Goal: Information Seeking & Learning: Find specific fact

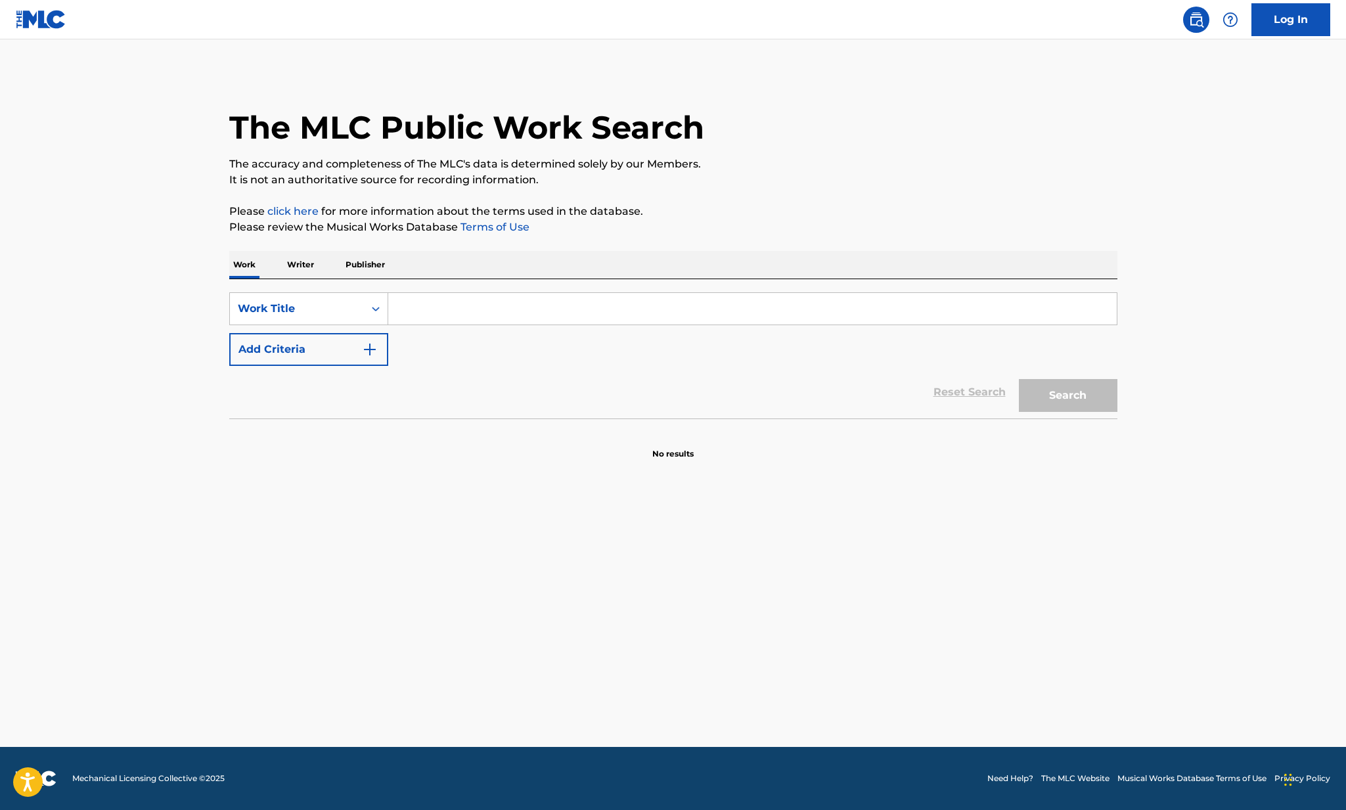
click at [1239, 27] on div at bounding box center [1231, 20] width 26 height 26
click at [1202, 80] on p "View portal intro" at bounding box center [1231, 87] width 112 height 32
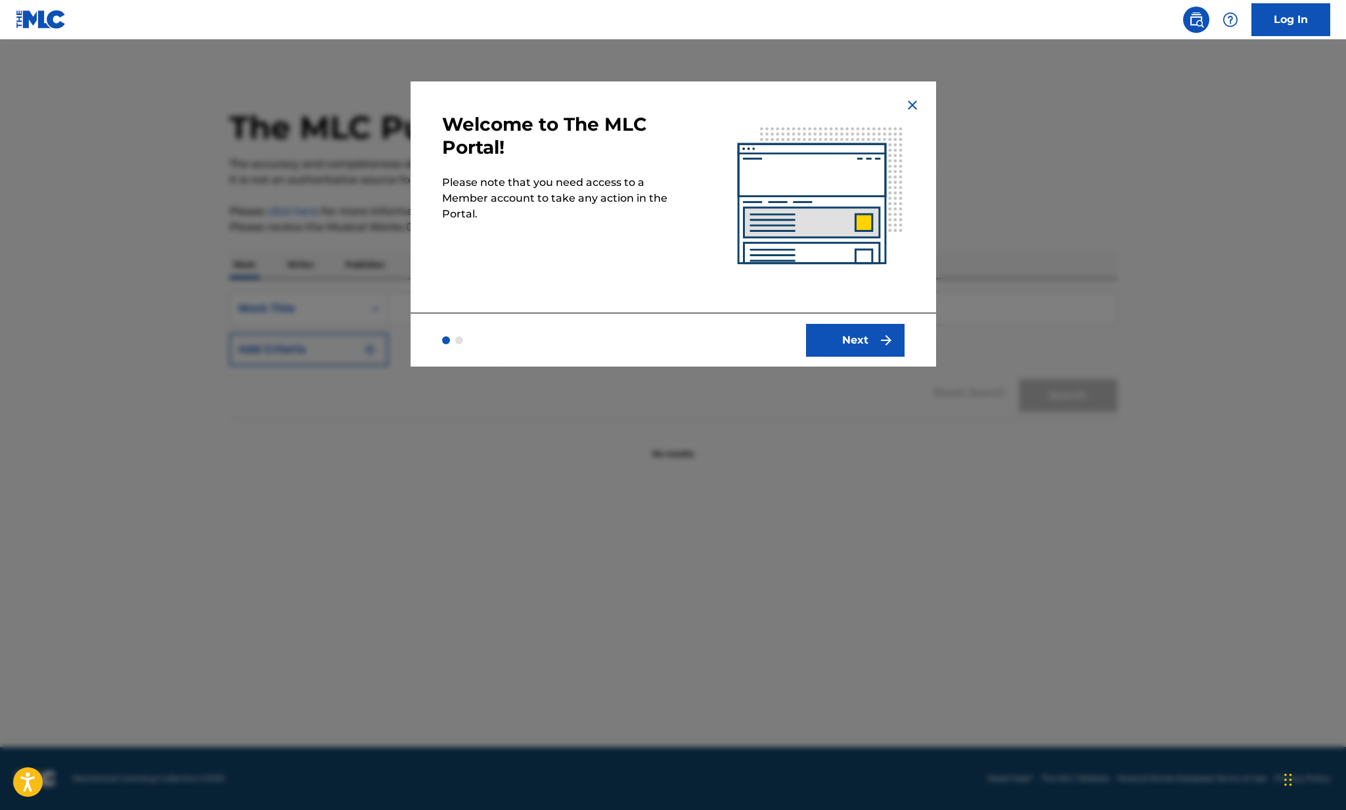
click at [854, 349] on button "Next" at bounding box center [855, 340] width 99 height 33
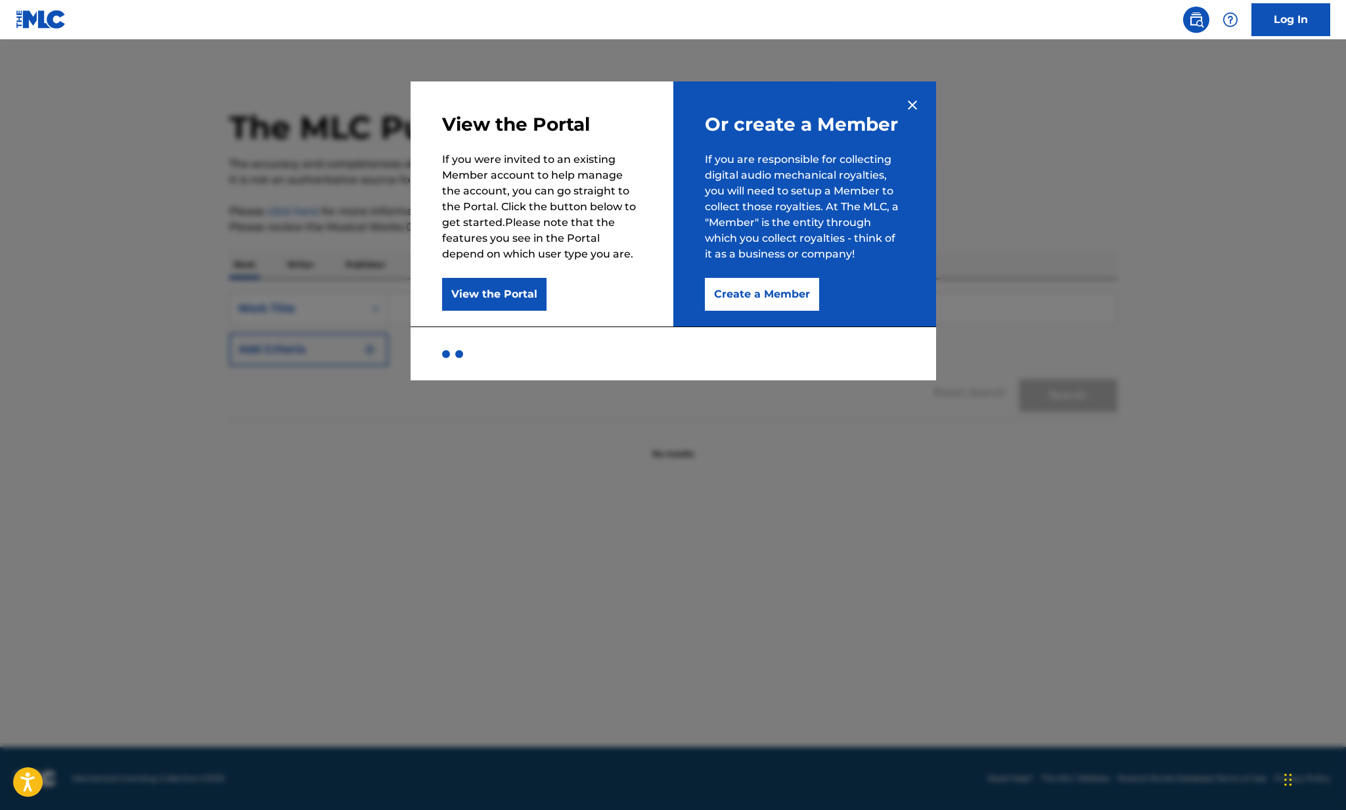
click at [908, 109] on img at bounding box center [913, 105] width 16 height 16
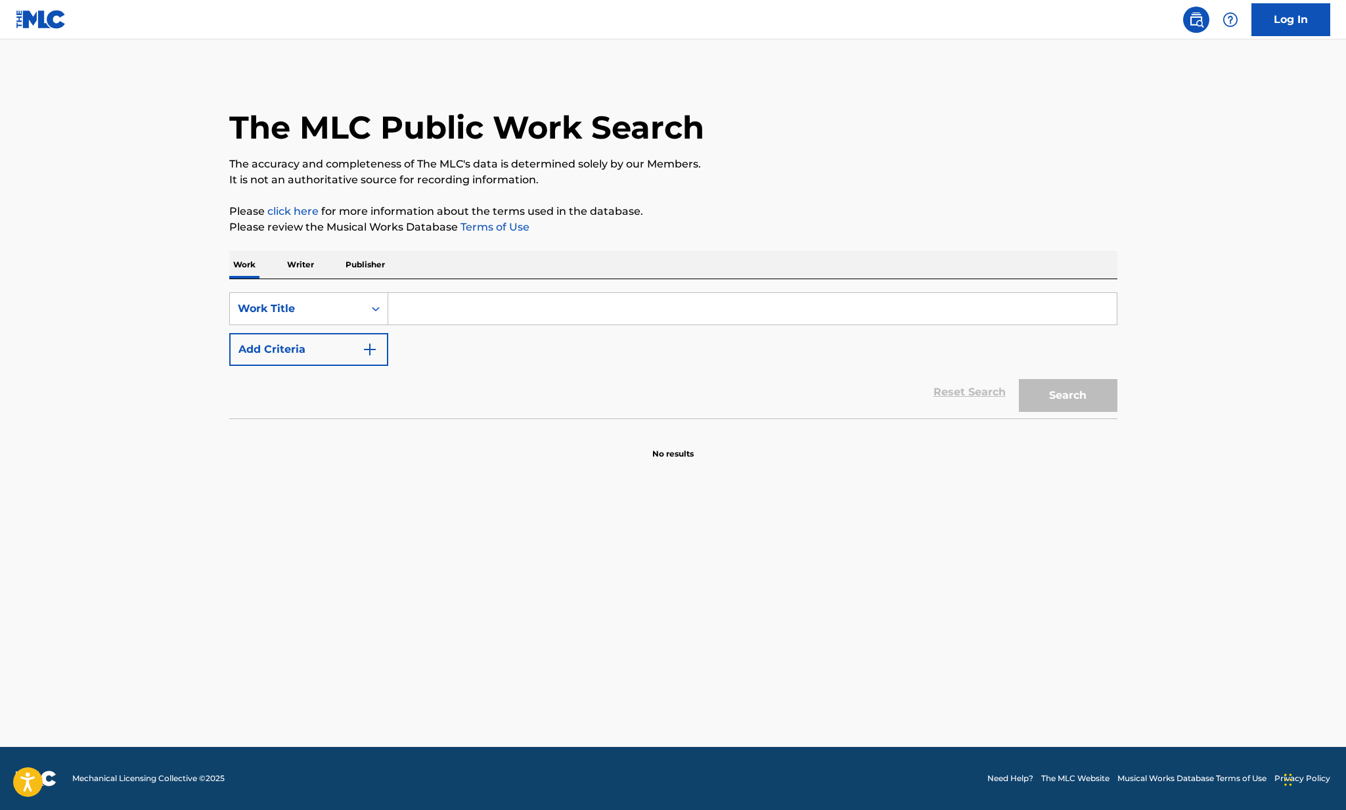
click at [36, 25] on img at bounding box center [41, 19] width 51 height 19
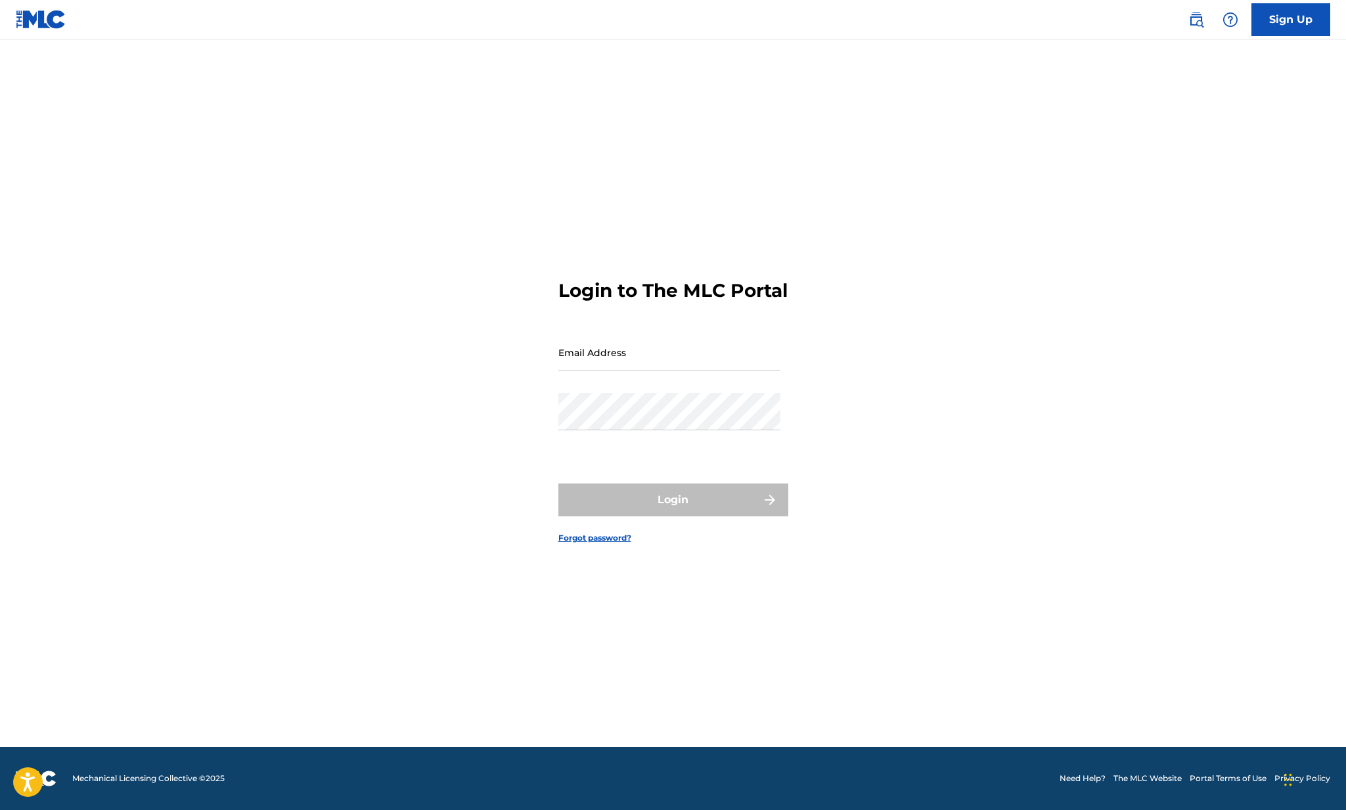
scroll to position [17, 0]
click at [55, 780] on img at bounding box center [36, 779] width 41 height 16
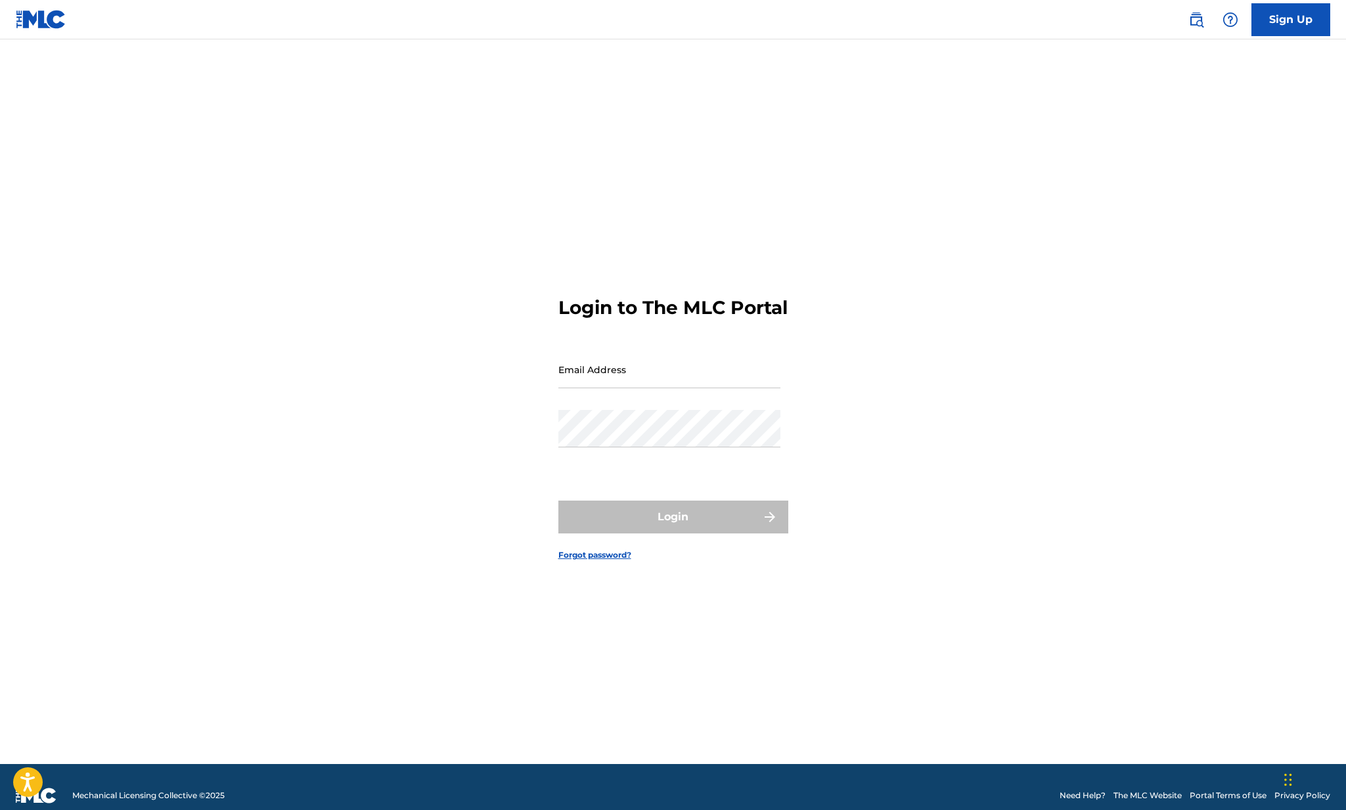
scroll to position [17, 0]
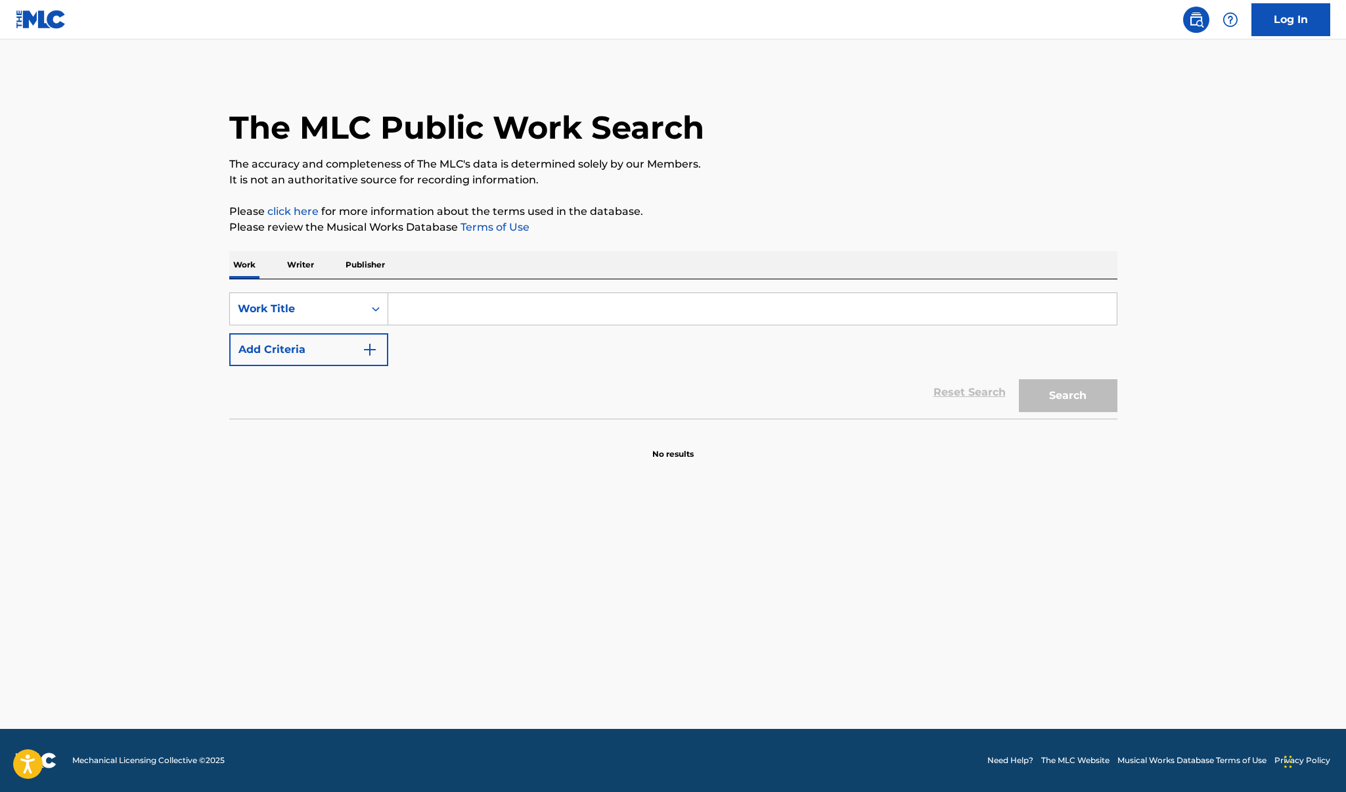
click at [453, 313] on input "Search Form" at bounding box center [752, 309] width 729 height 32
click at [319, 271] on div "Work Writer Publisher" at bounding box center [673, 265] width 888 height 28
click at [305, 265] on p "Writer" at bounding box center [300, 265] width 35 height 28
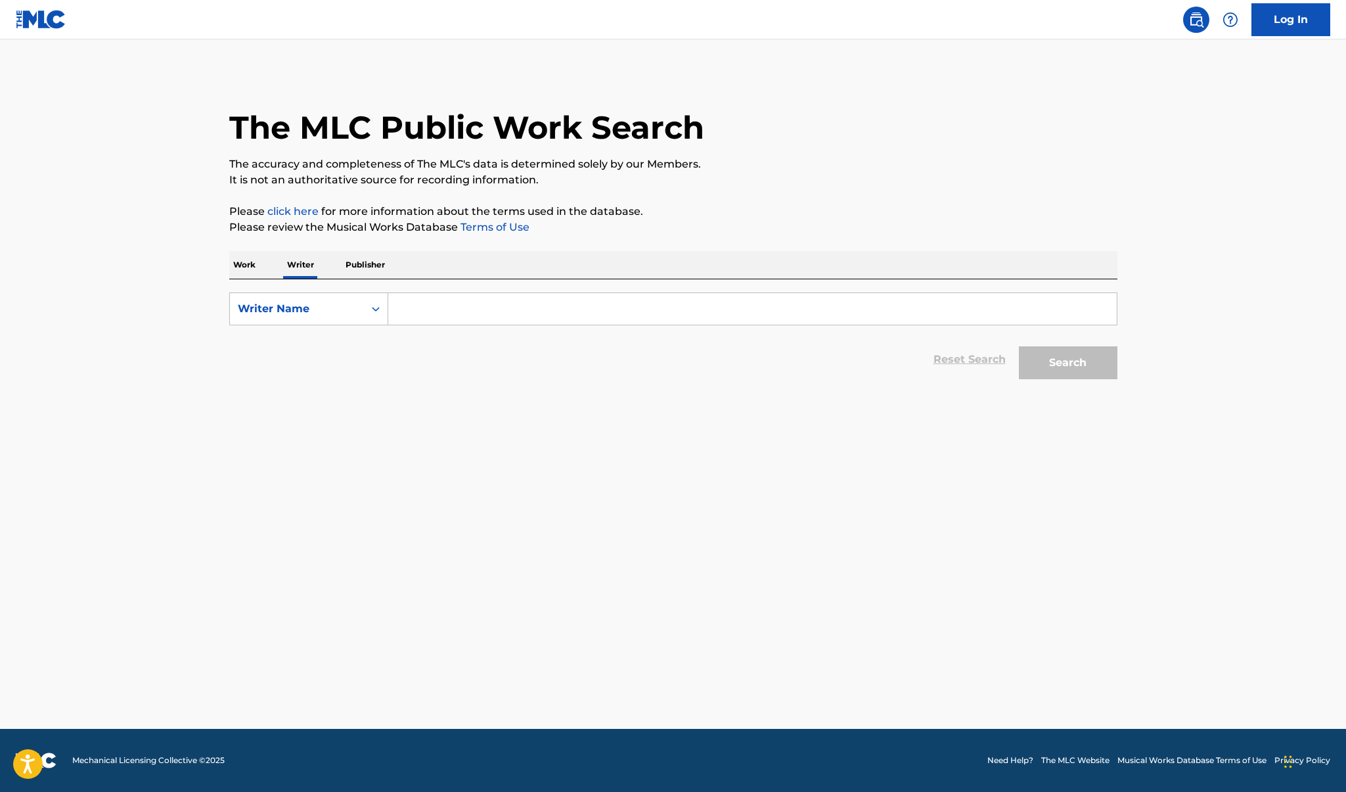
click at [258, 262] on p "Work" at bounding box center [244, 265] width 30 height 28
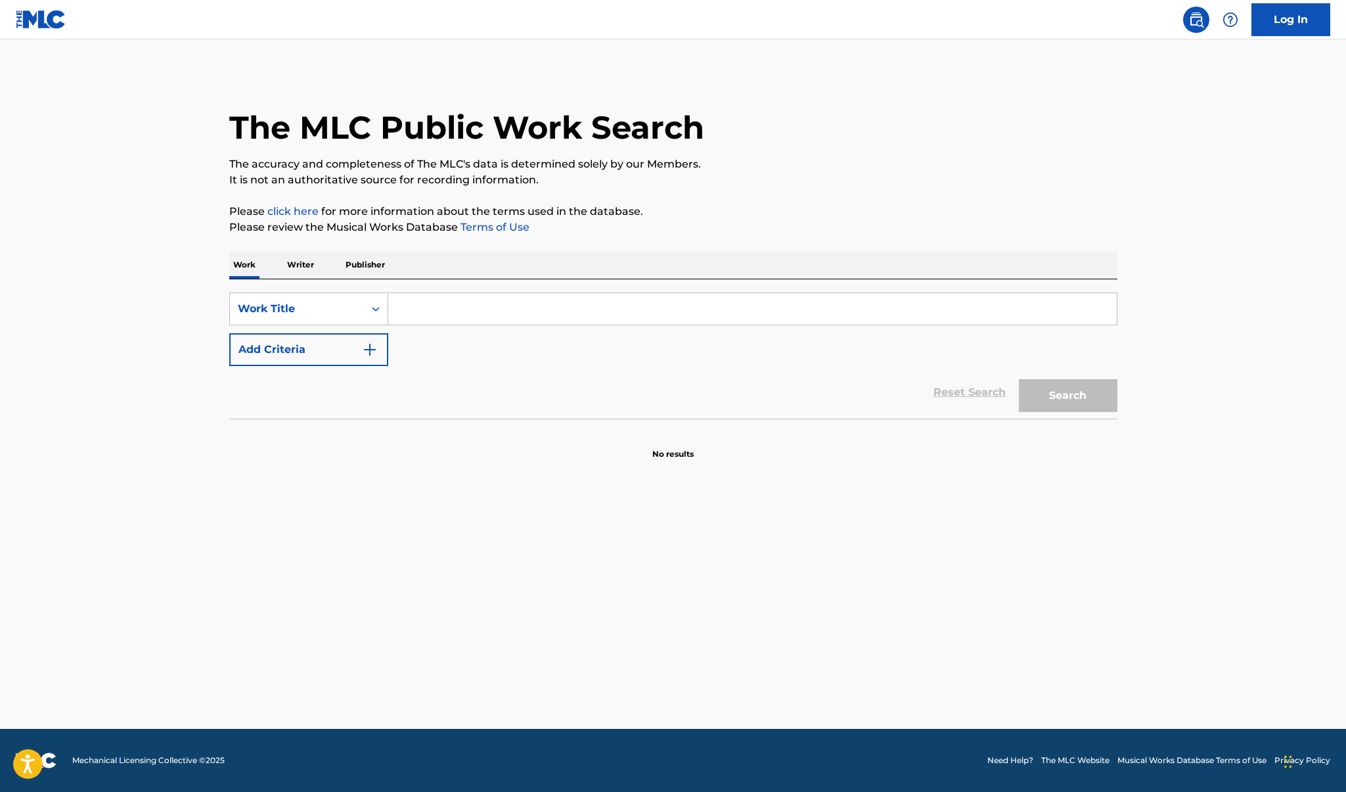
click at [455, 298] on input "Search Form" at bounding box center [752, 309] width 729 height 32
click at [300, 327] on div "SearchWithCriteria233cf861-b06c-4268-ba7d-c95645ef0506 Work Title Add Criteria" at bounding box center [673, 329] width 888 height 74
click at [302, 312] on div "Work Title" at bounding box center [297, 309] width 118 height 16
click at [298, 266] on p "Writer" at bounding box center [300, 265] width 35 height 28
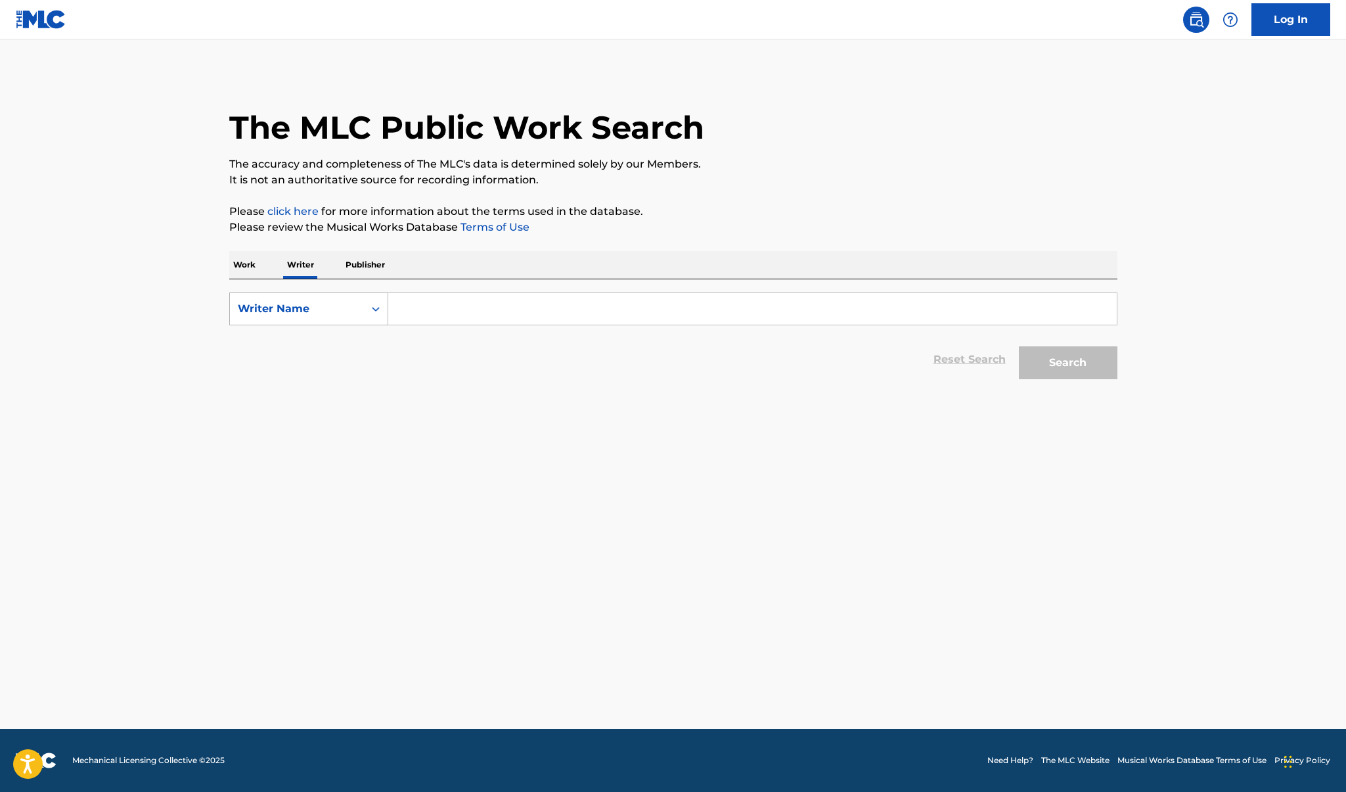
click at [275, 309] on div "Writer Name" at bounding box center [297, 309] width 118 height 16
click at [250, 269] on p "Work" at bounding box center [244, 265] width 30 height 28
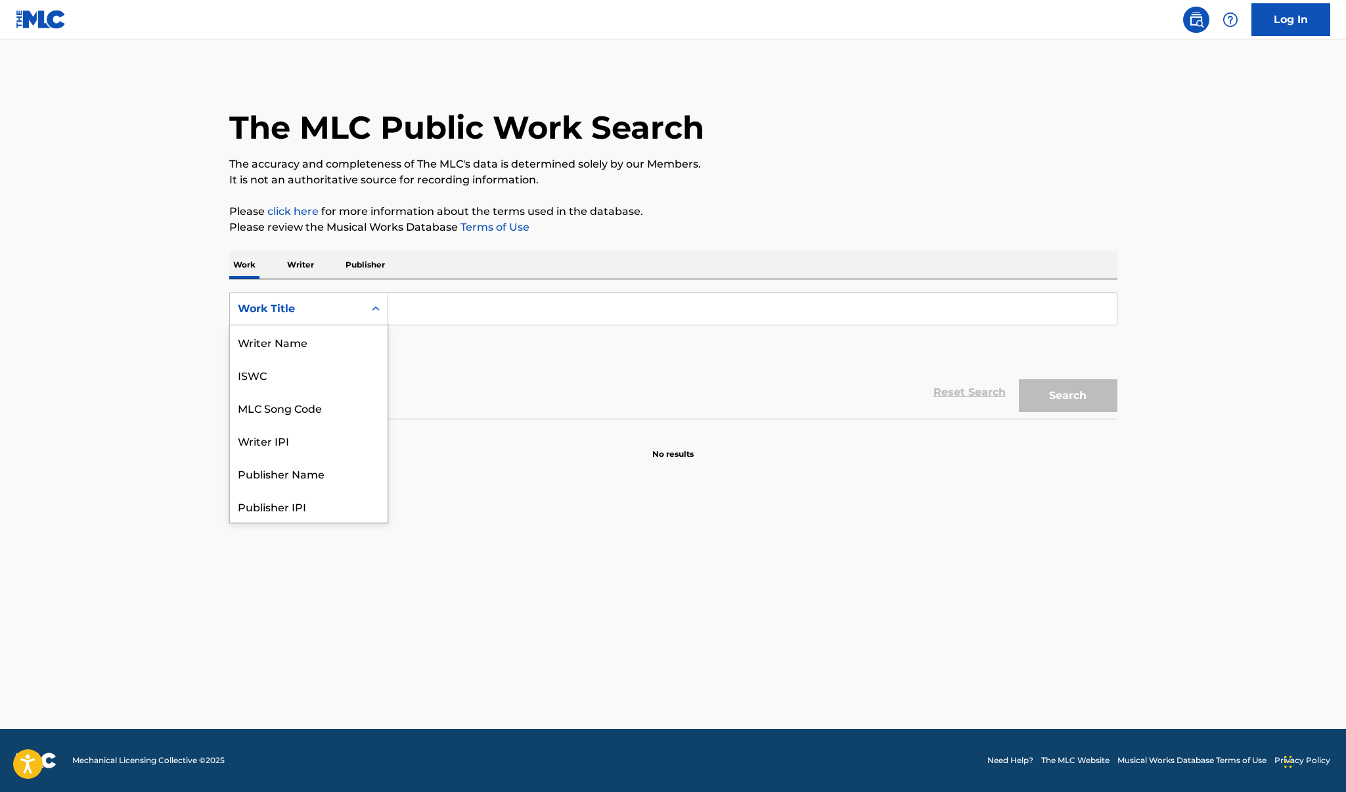
click at [278, 310] on div "Work Title" at bounding box center [297, 309] width 118 height 16
click at [299, 342] on div "Writer Name" at bounding box center [309, 341] width 158 height 33
click at [425, 299] on input "Search Form" at bounding box center [752, 309] width 729 height 32
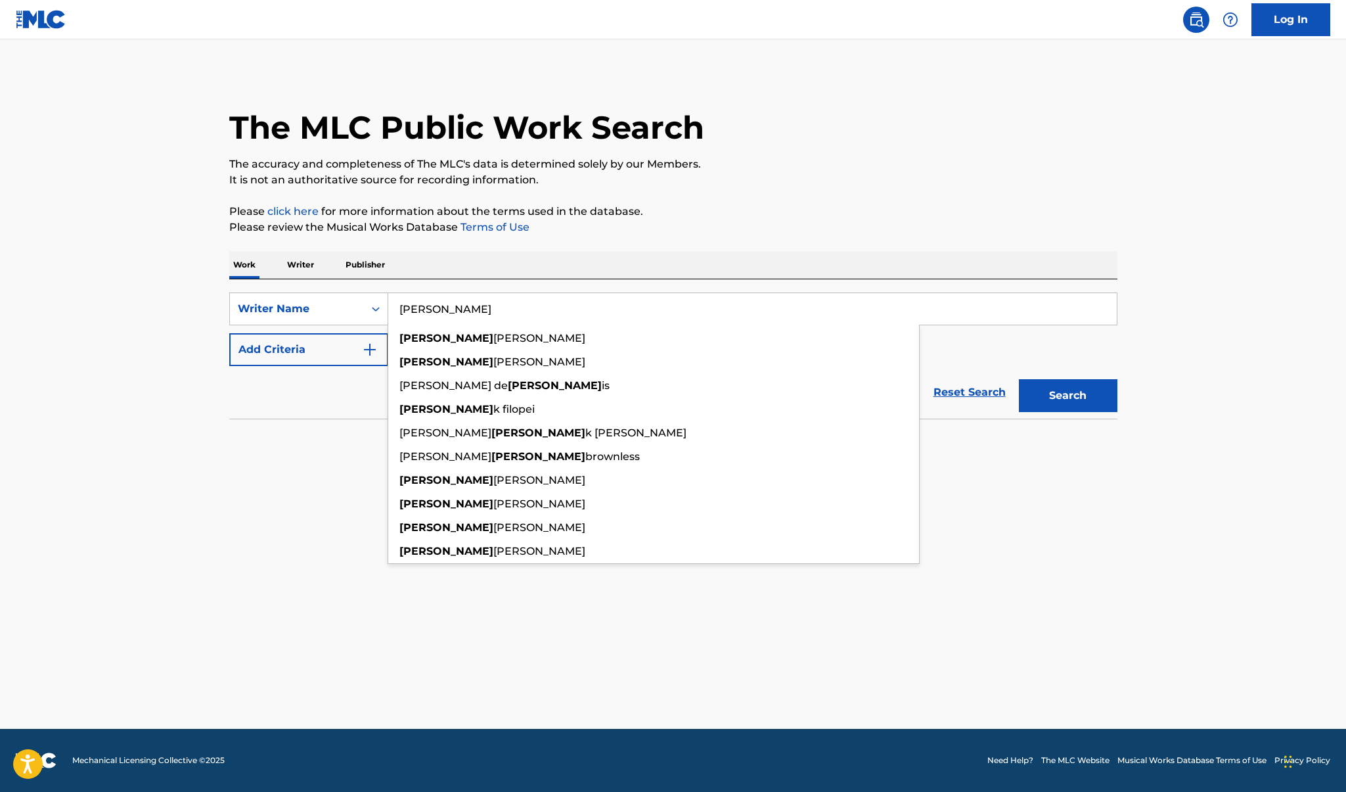
type input "[PERSON_NAME]"
click at [1068, 396] on button "Search" at bounding box center [1068, 395] width 99 height 33
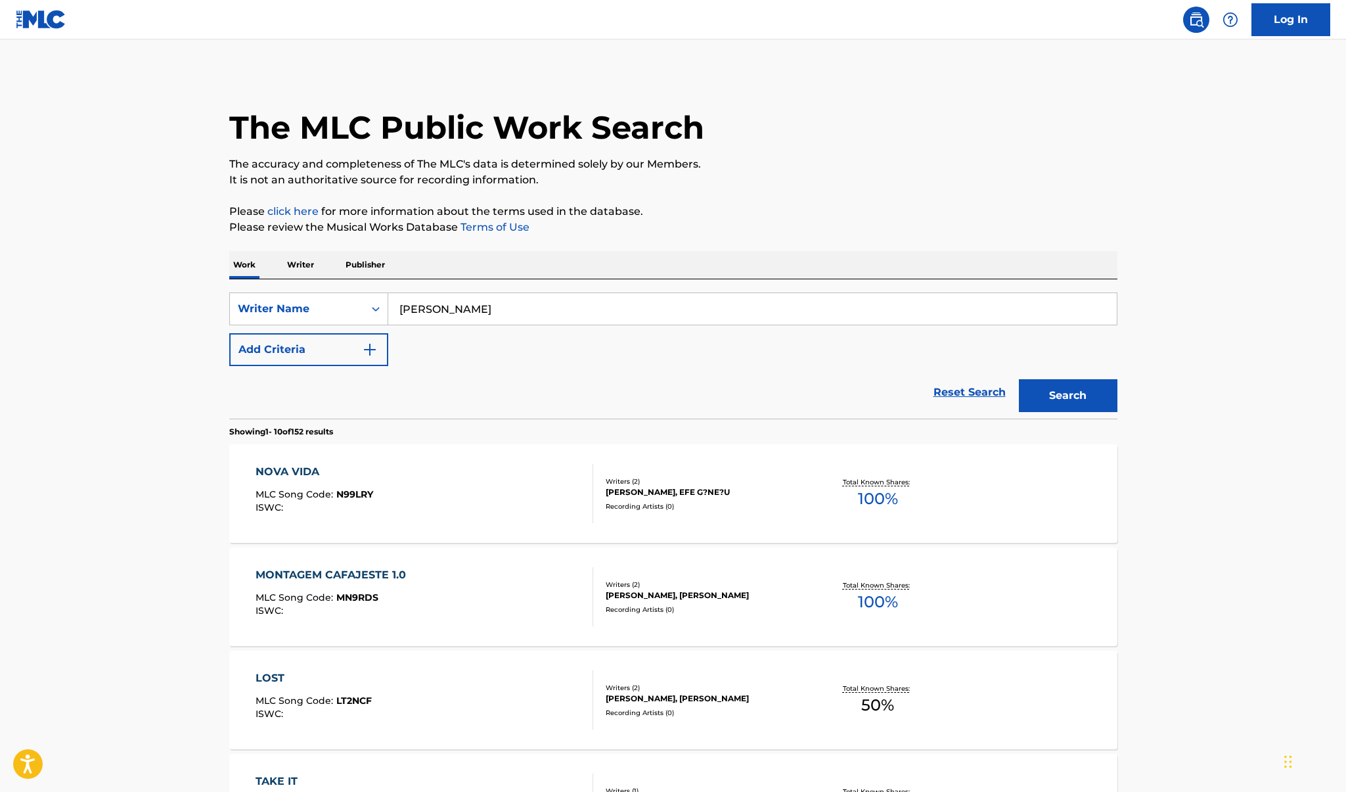
click at [166, 576] on main "The MLC Public Work Search The accuracy and completeness of The MLC's data is d…" at bounding box center [673, 792] width 1346 height 1506
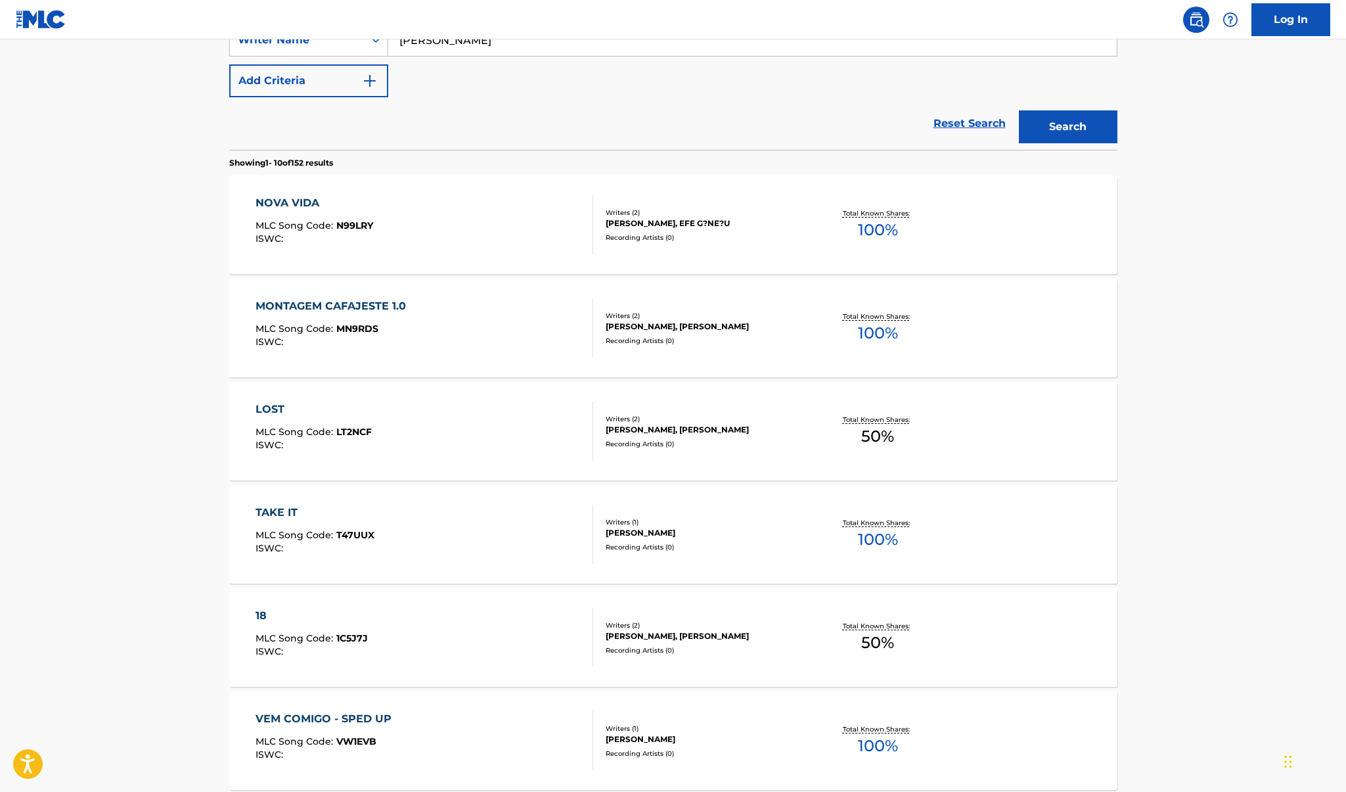
scroll to position [280, 0]
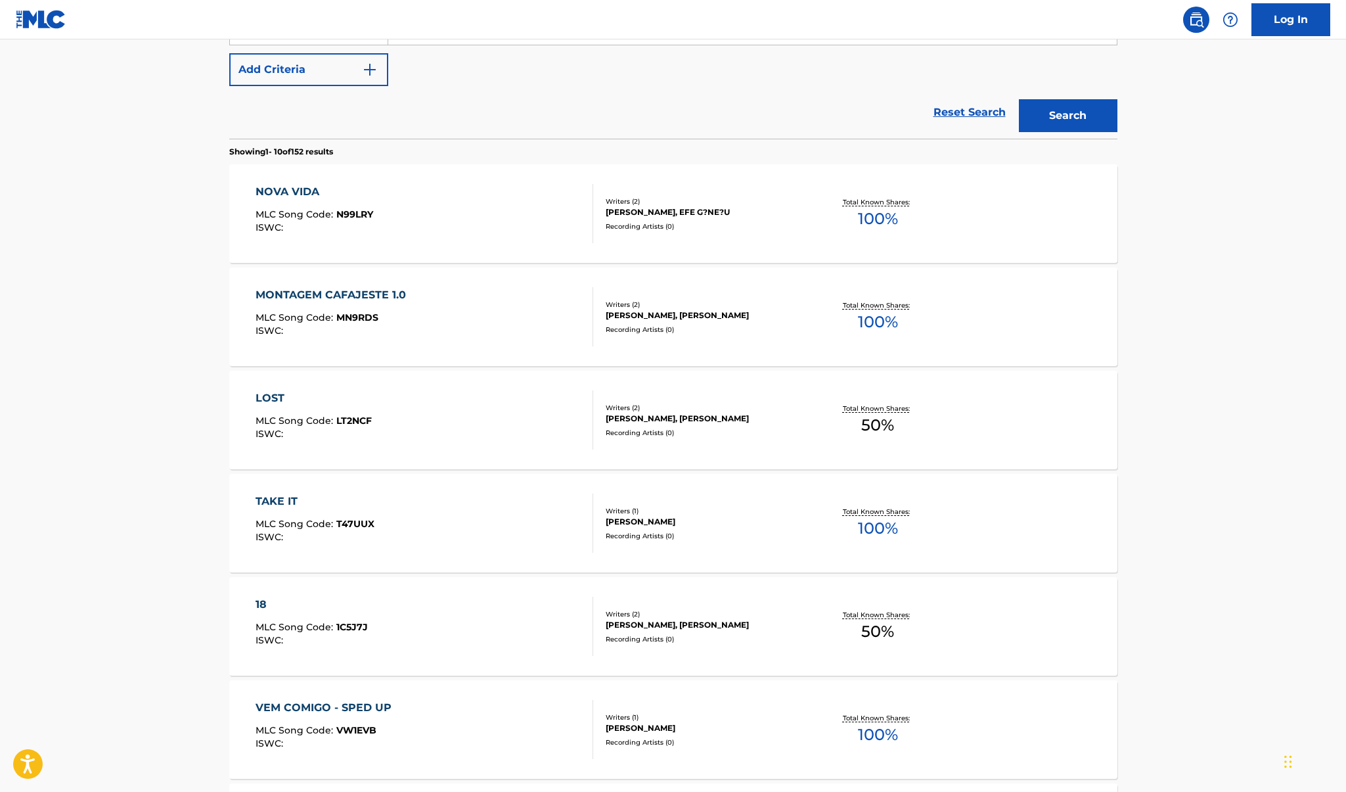
click at [273, 396] on div "LOST" at bounding box center [314, 398] width 116 height 16
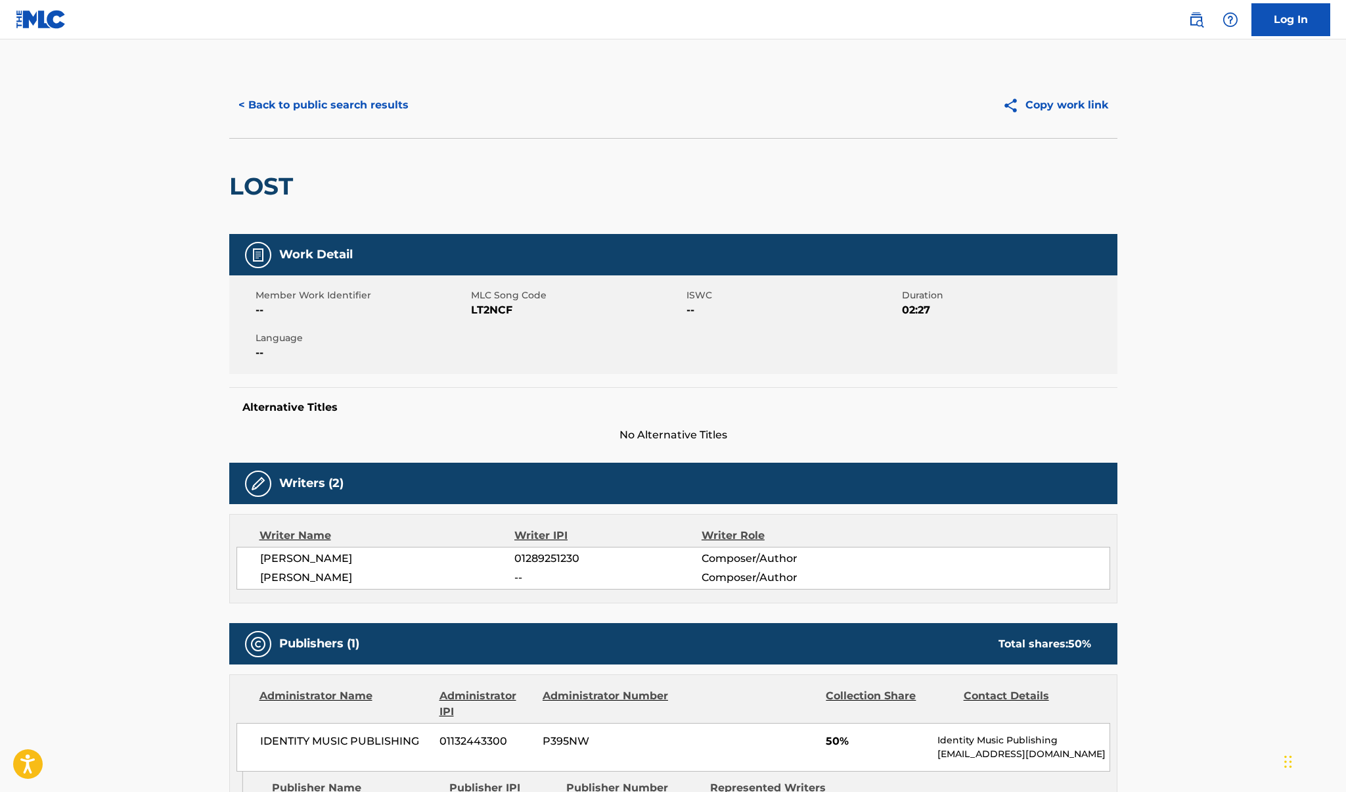
drag, startPoint x: 352, startPoint y: 576, endPoint x: 259, endPoint y: 575, distance: 92.7
click at [258, 575] on div "[PERSON_NAME] 01289251230 Composer/Author [PERSON_NAME] -- Composer/Author" at bounding box center [674, 568] width 874 height 43
copy span "[PERSON_NAME]"
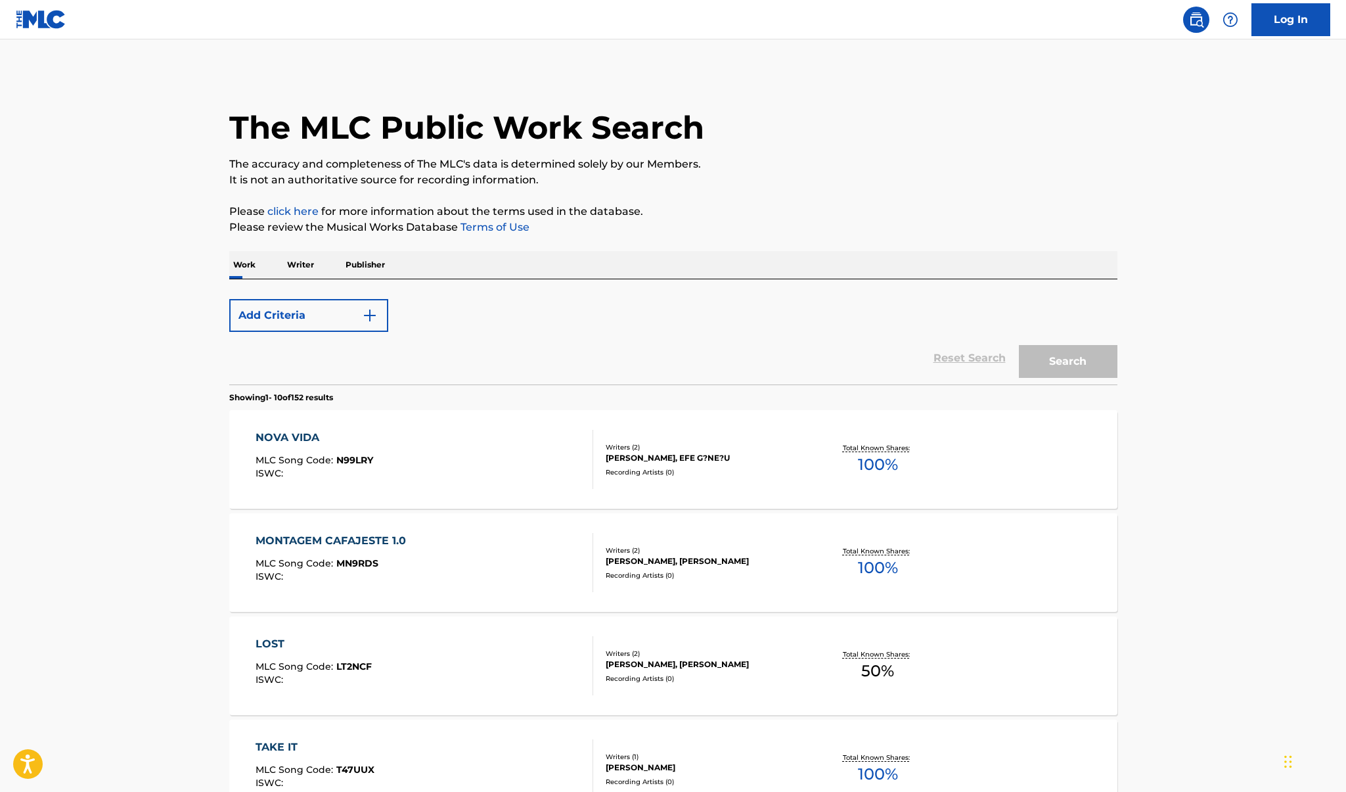
scroll to position [280, 0]
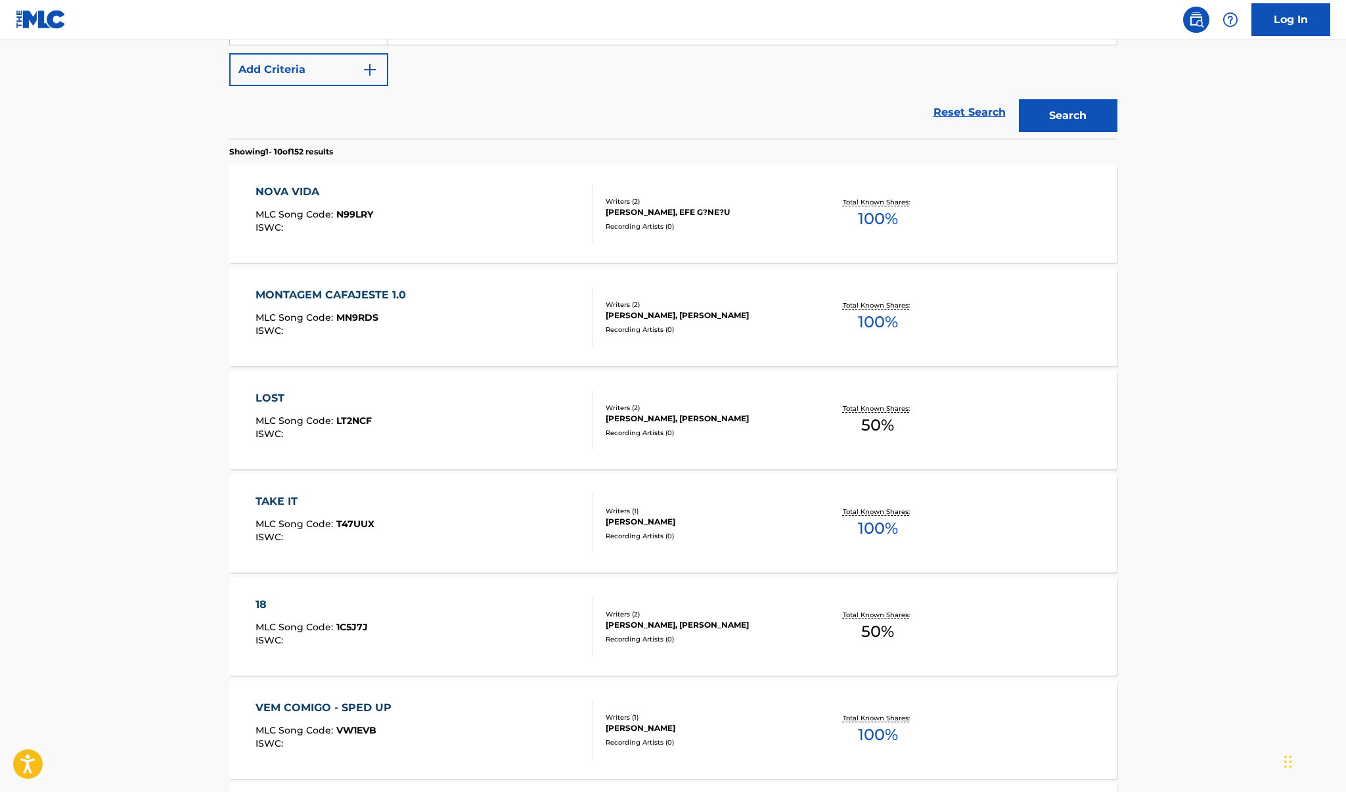
click at [179, 493] on main "The MLC Public Work Search The accuracy and completeness of The MLC's data is d…" at bounding box center [673, 512] width 1346 height 1506
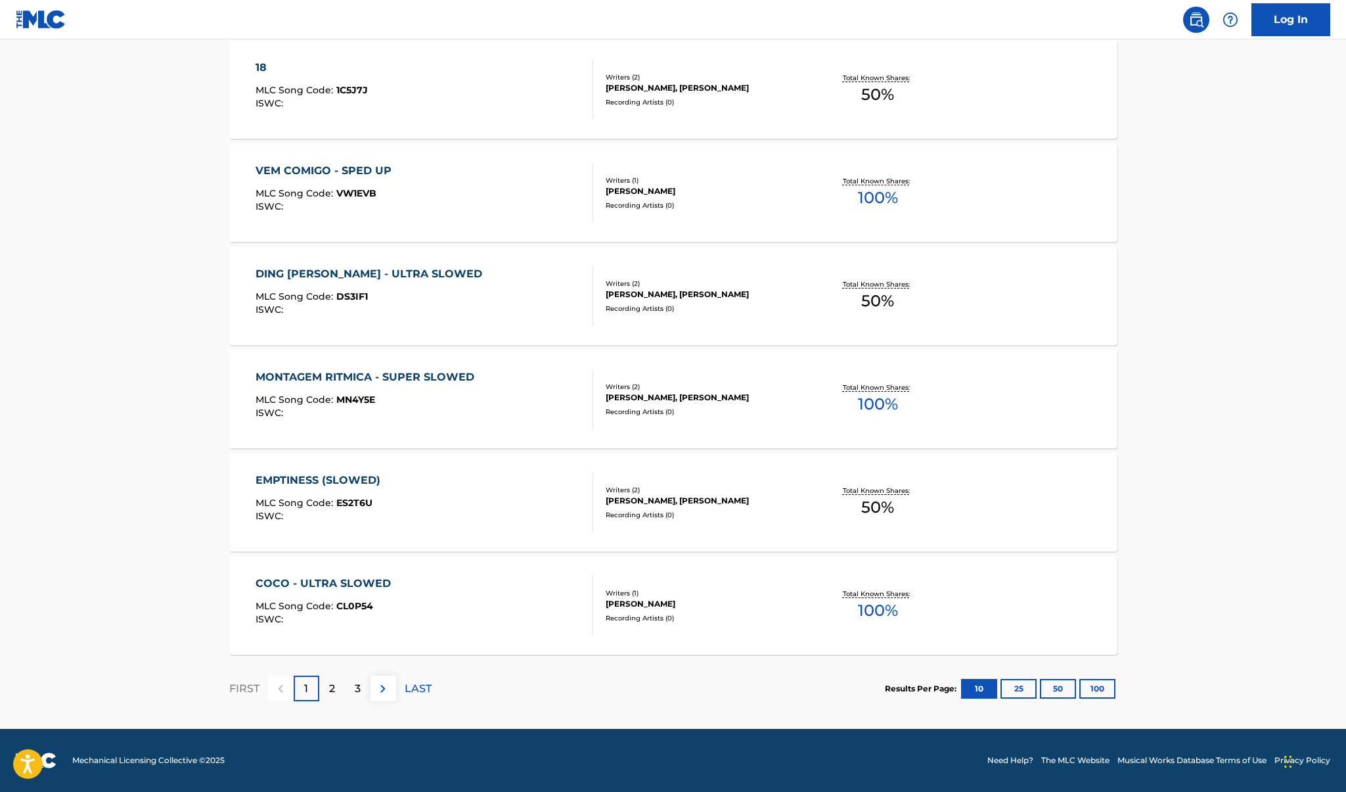
scroll to position [817, 0]
click at [381, 688] on img at bounding box center [383, 689] width 16 height 16
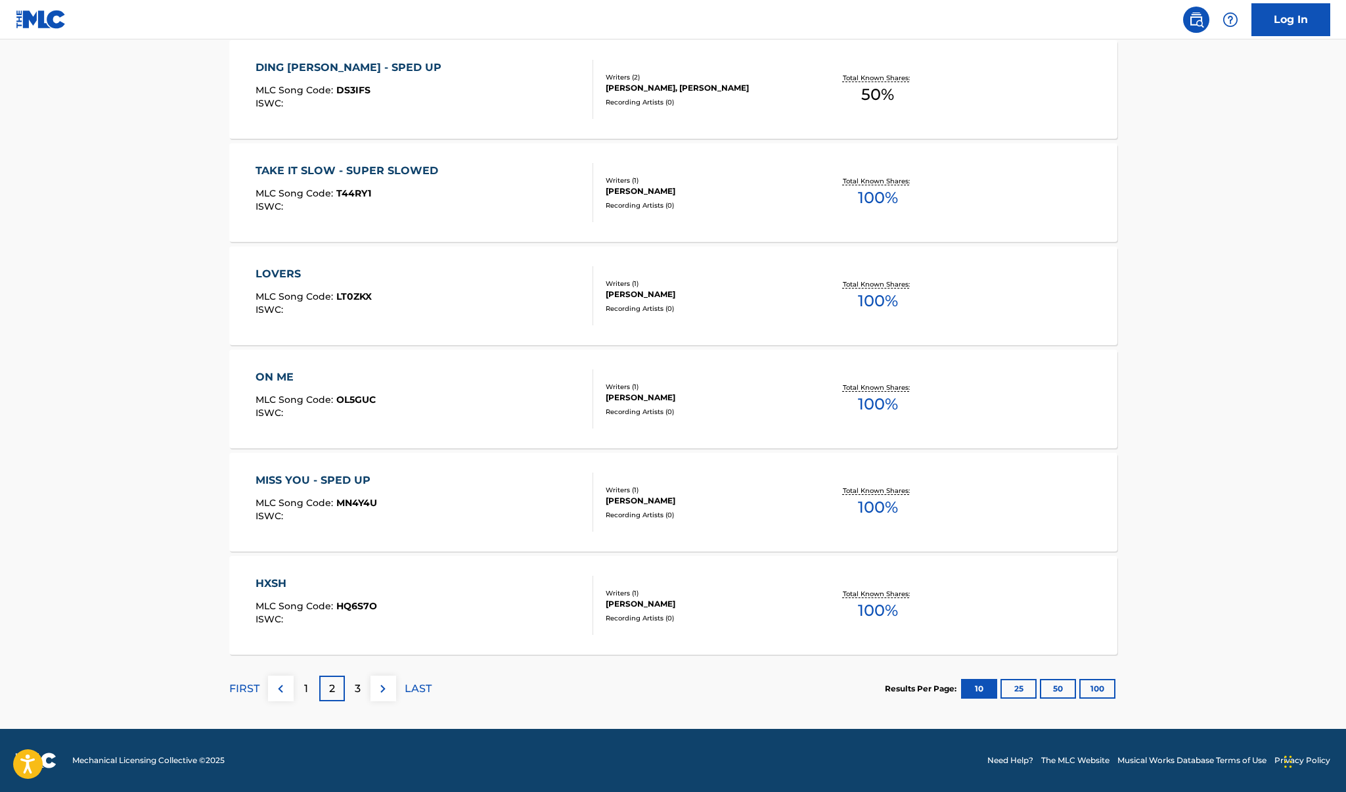
click at [358, 692] on p "3" at bounding box center [358, 689] width 6 height 16
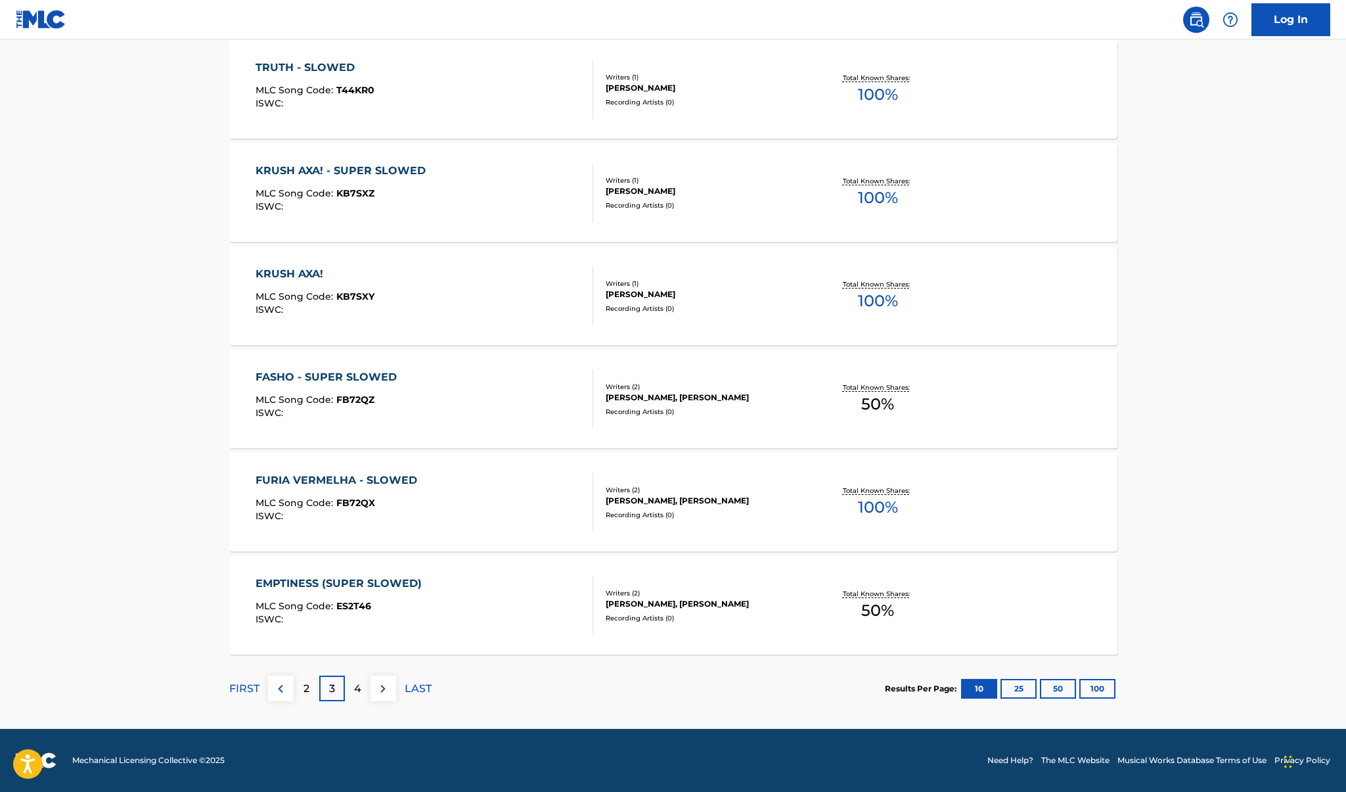
click at [1089, 685] on button "100" at bounding box center [1098, 689] width 36 height 20
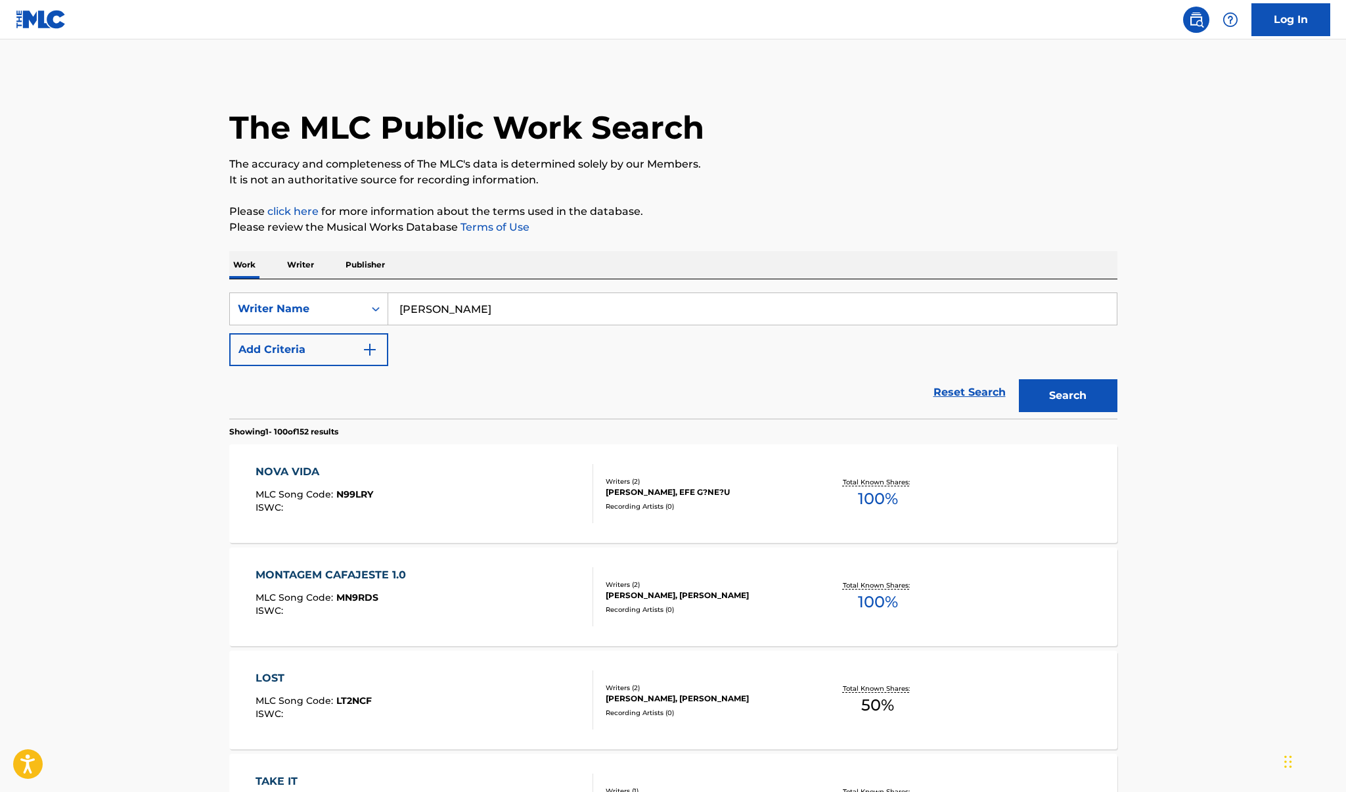
scroll to position [0, 0]
click at [440, 326] on div "SearchWithCriteria30a9582d-40f6-4260-a937-993d791e4902 Writer Name [PERSON_NAME…" at bounding box center [673, 329] width 888 height 74
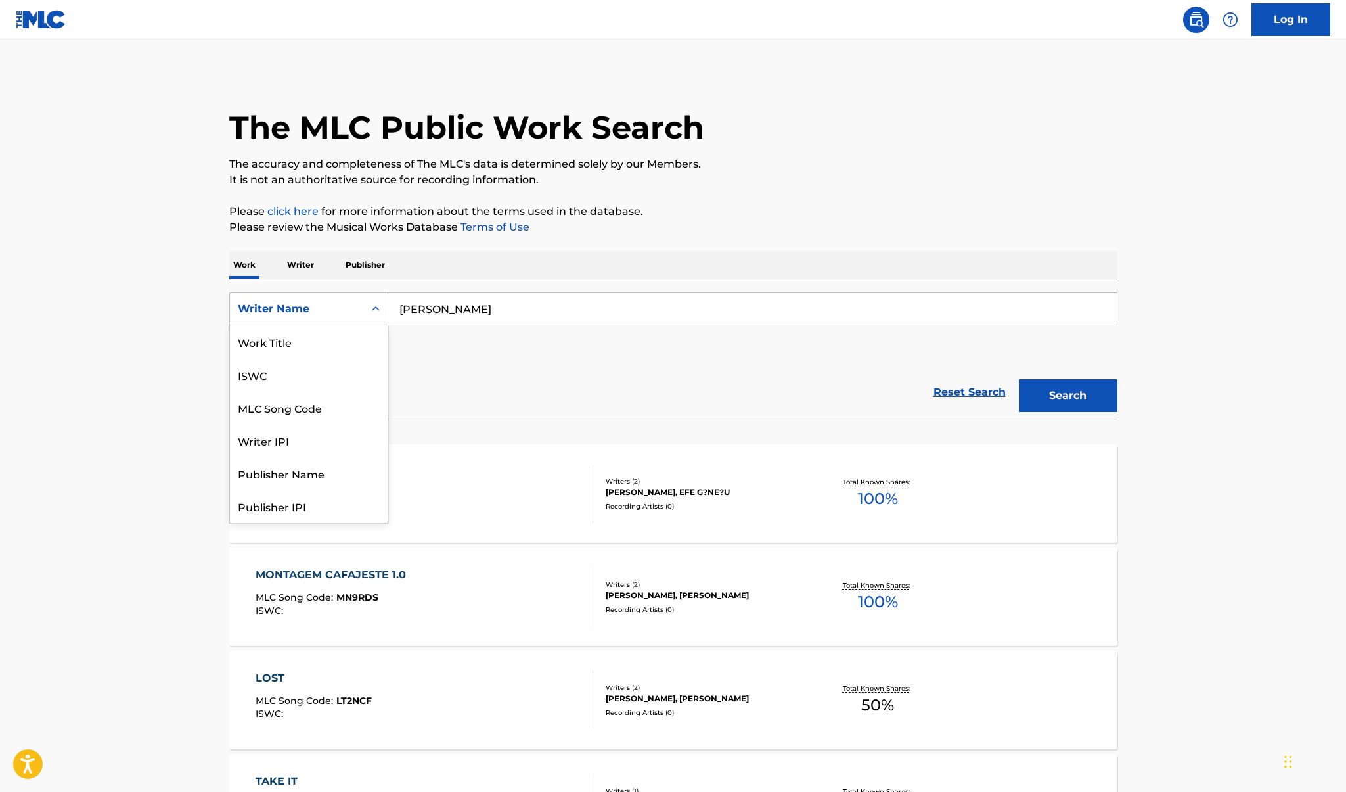
click at [338, 311] on div "Writer Name" at bounding box center [297, 309] width 118 height 16
click at [306, 346] on div "Work Title" at bounding box center [309, 341] width 158 height 33
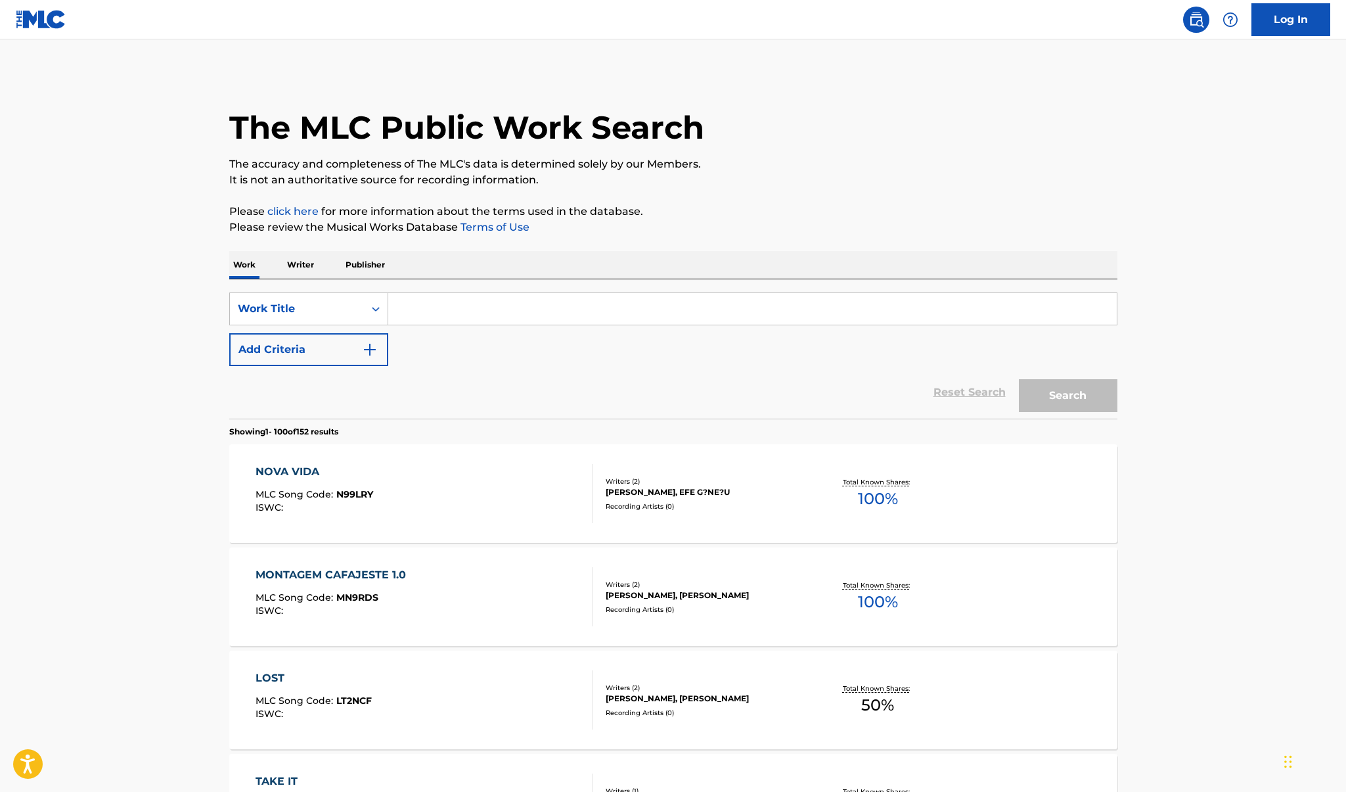
click at [434, 306] on input "Search Form" at bounding box center [752, 309] width 729 height 32
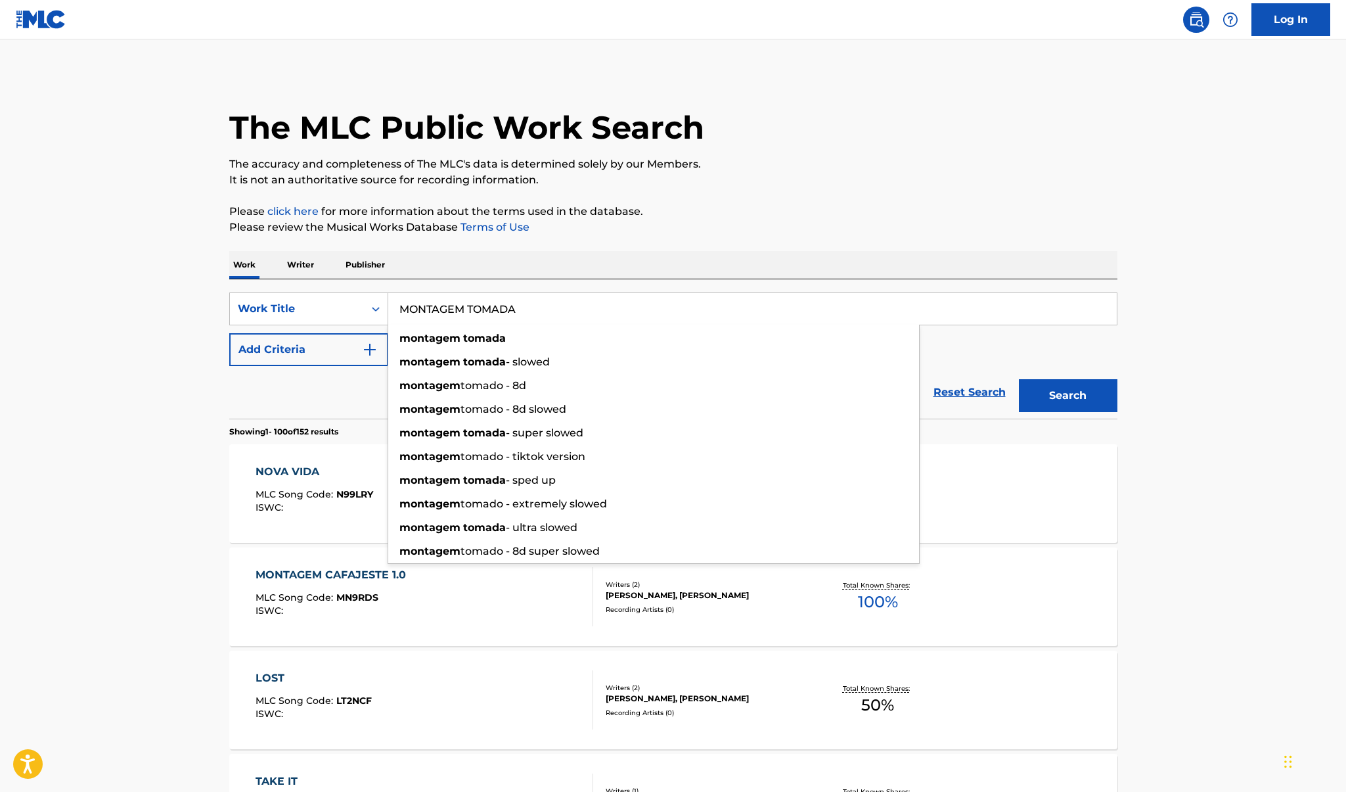
type input "MONTAGEM TOMADA"
click at [1068, 396] on button "Search" at bounding box center [1068, 395] width 99 height 33
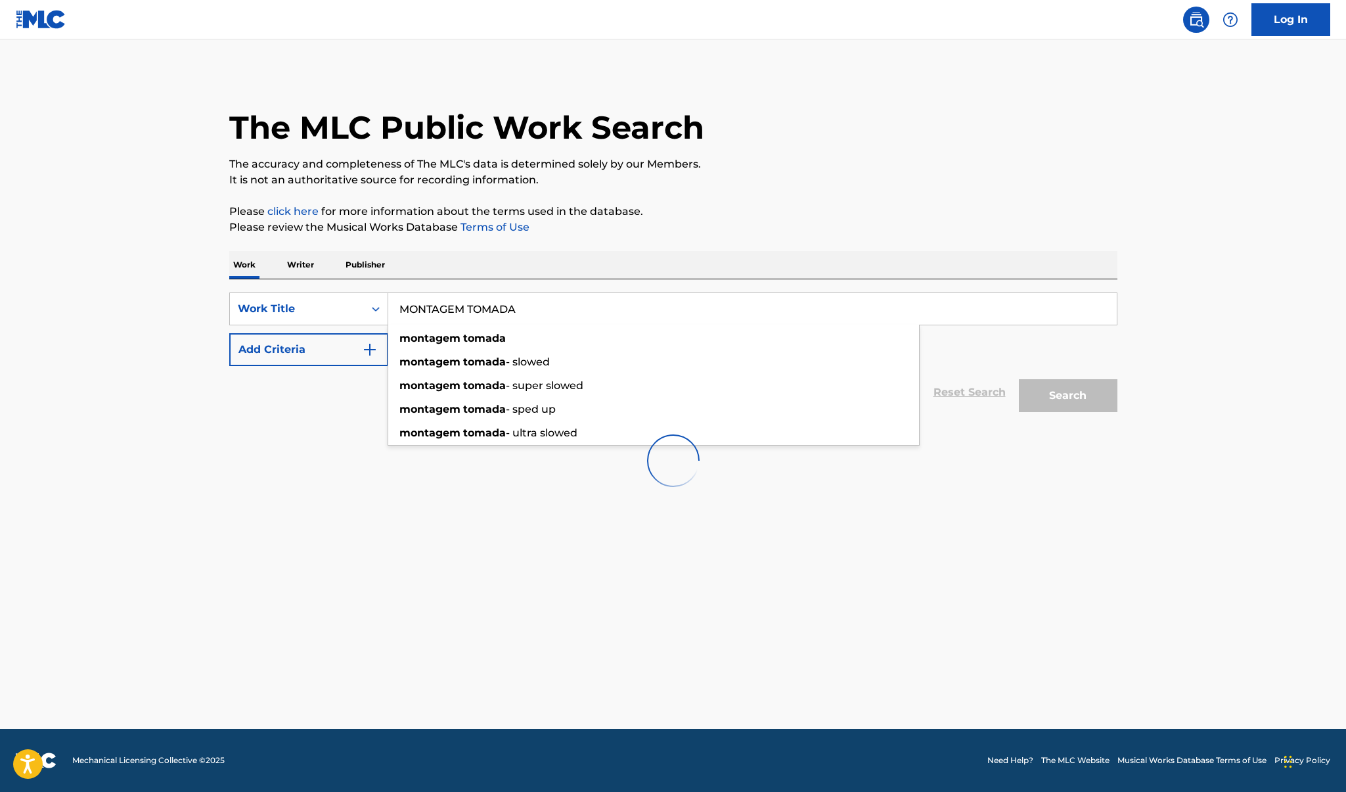
click at [185, 513] on main "The MLC Public Work Search The accuracy and completeness of The MLC's data is d…" at bounding box center [673, 383] width 1346 height 689
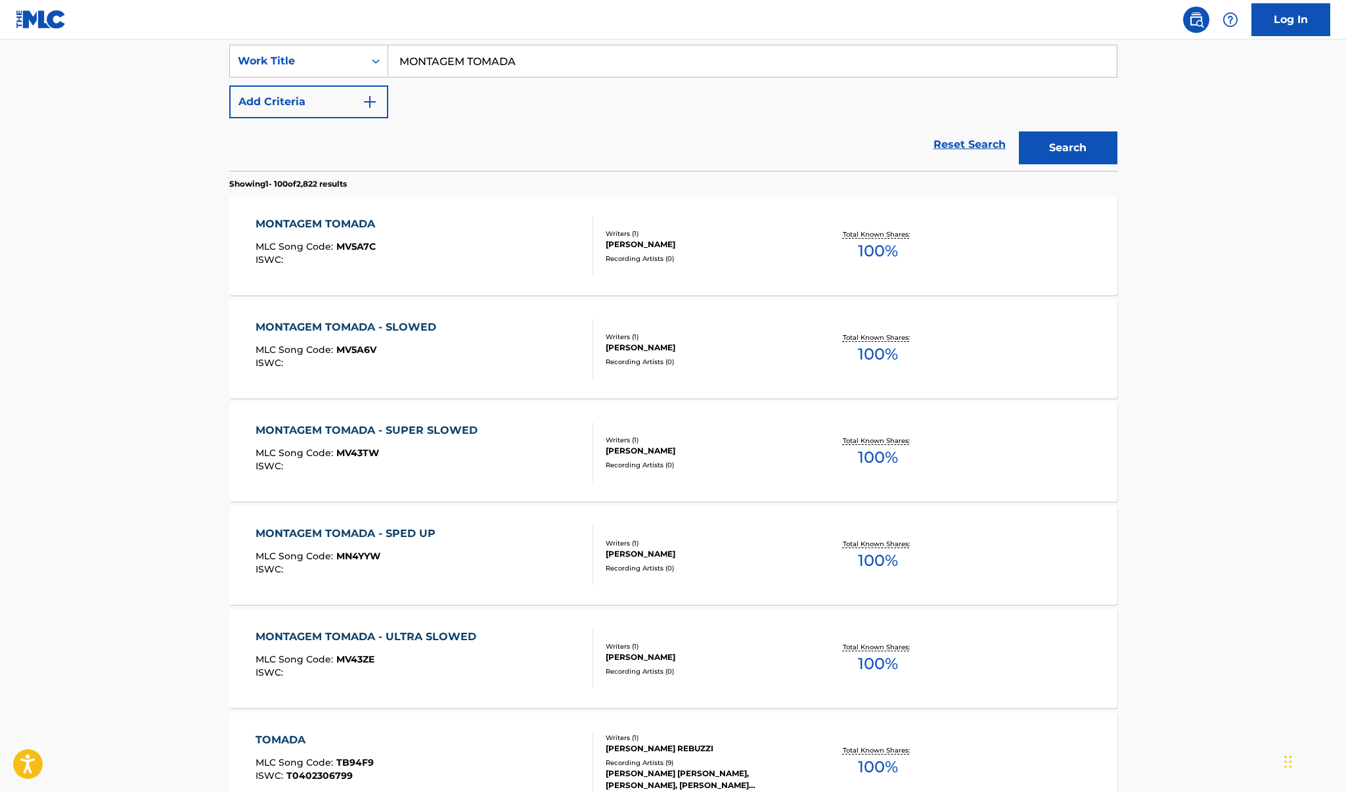
scroll to position [248, 0]
click at [346, 221] on div "MONTAGEM TOMADA" at bounding box center [319, 224] width 126 height 16
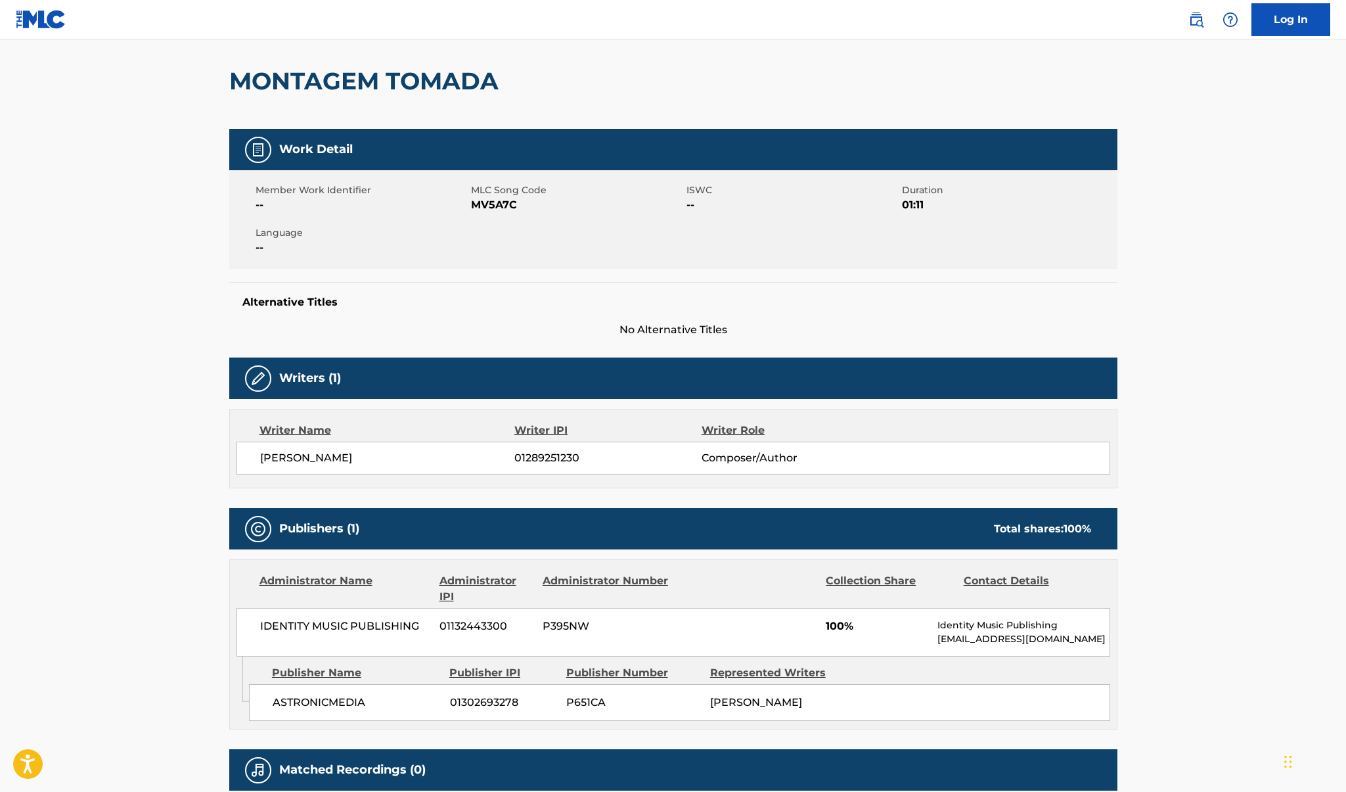
scroll to position [116, 0]
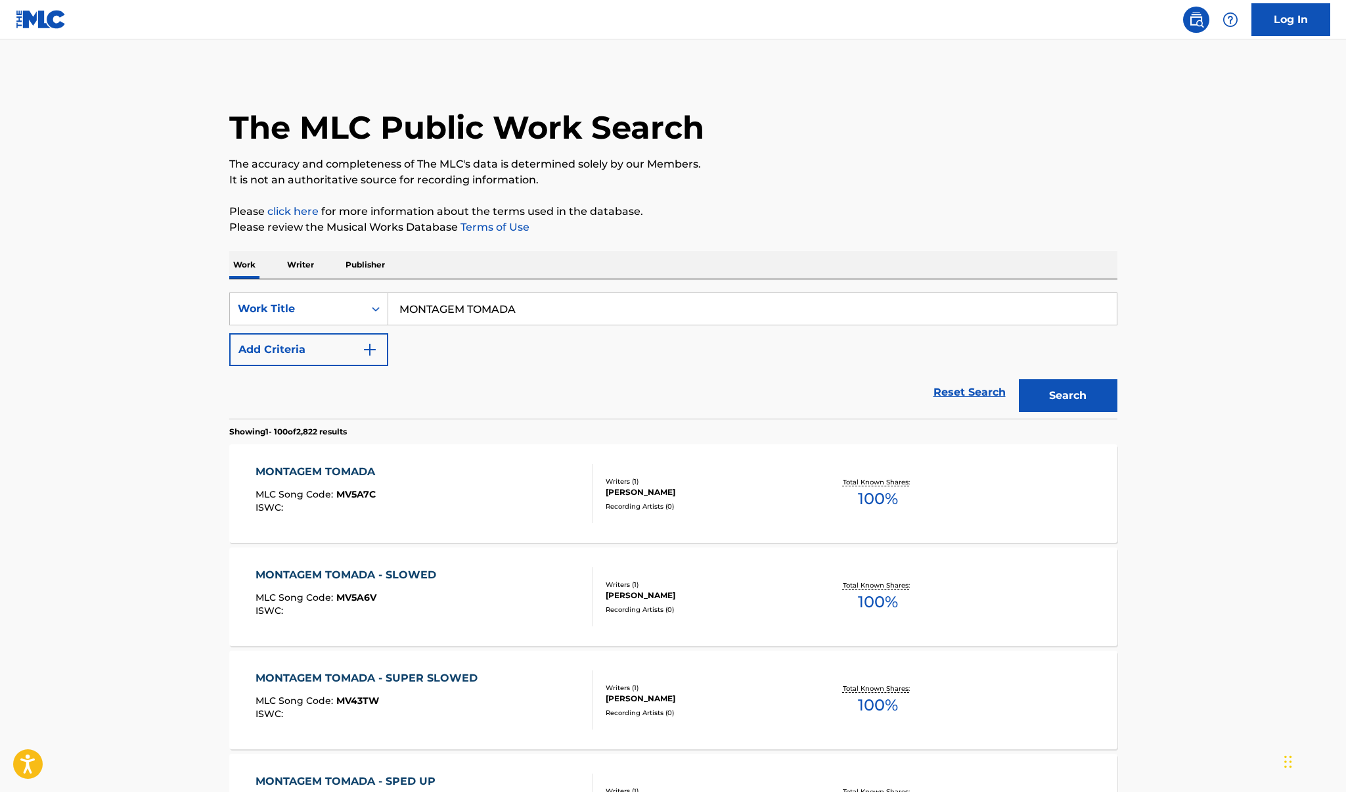
click at [459, 310] on input "MONTAGEM TOMADA" at bounding box center [752, 309] width 729 height 32
click at [459, 317] on input "Search Form" at bounding box center [752, 309] width 729 height 32
click at [378, 272] on p "Publisher" at bounding box center [365, 265] width 47 height 28
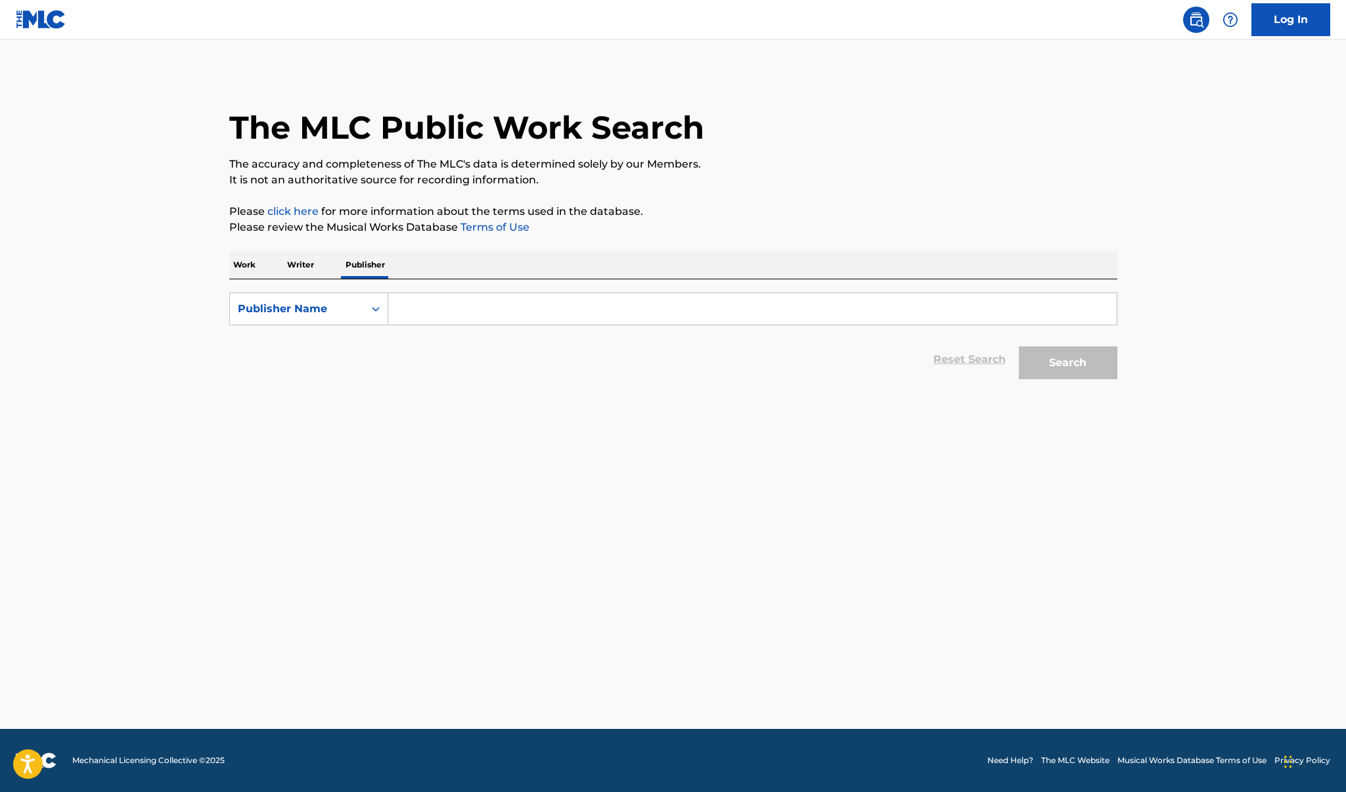
click at [431, 311] on input "Search Form" at bounding box center [752, 309] width 729 height 32
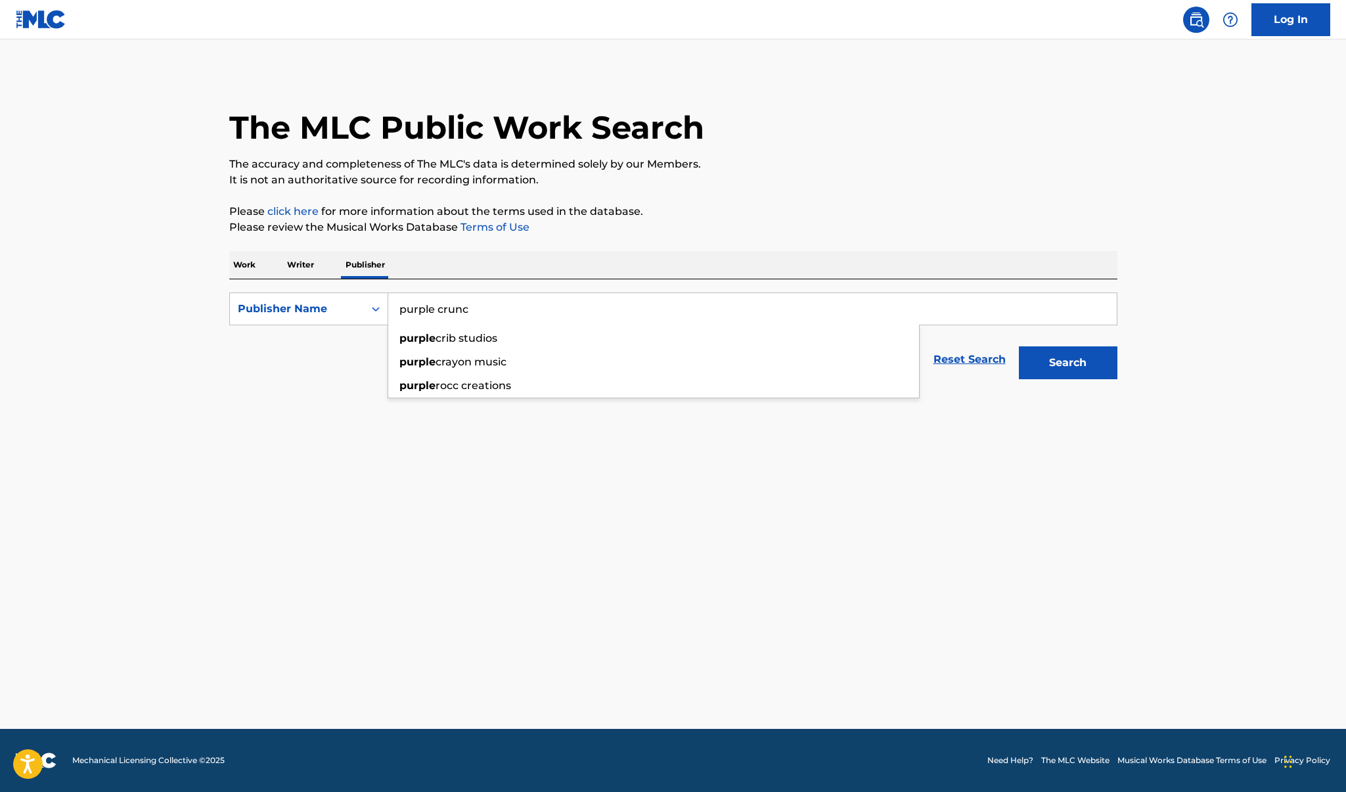
type input "purple crunch"
click at [449, 365] on span "media publishing" at bounding box center [488, 361] width 93 height 12
type input "black 17 media publishing"
click at [1067, 363] on button "Search" at bounding box center [1068, 362] width 99 height 33
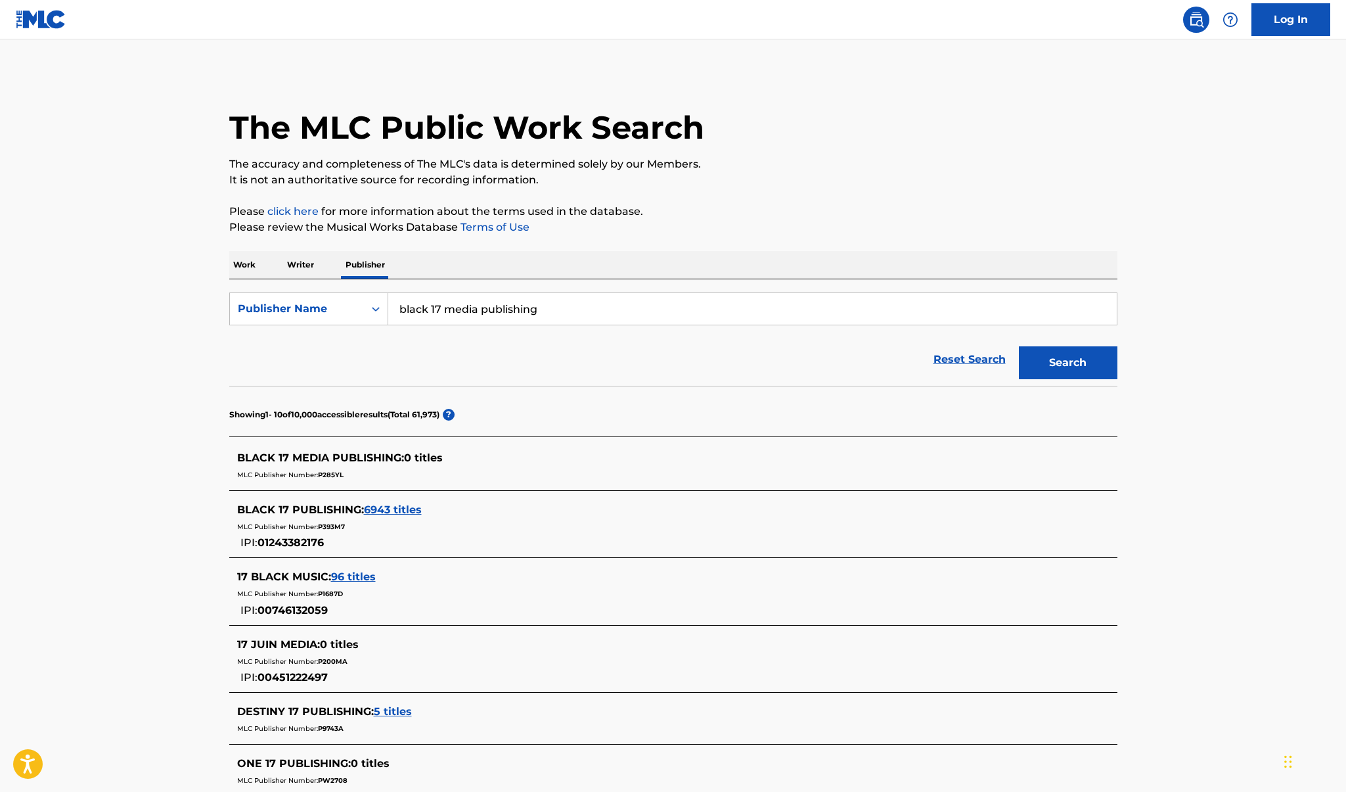
click at [396, 505] on span "6943 titles" at bounding box center [393, 509] width 58 height 12
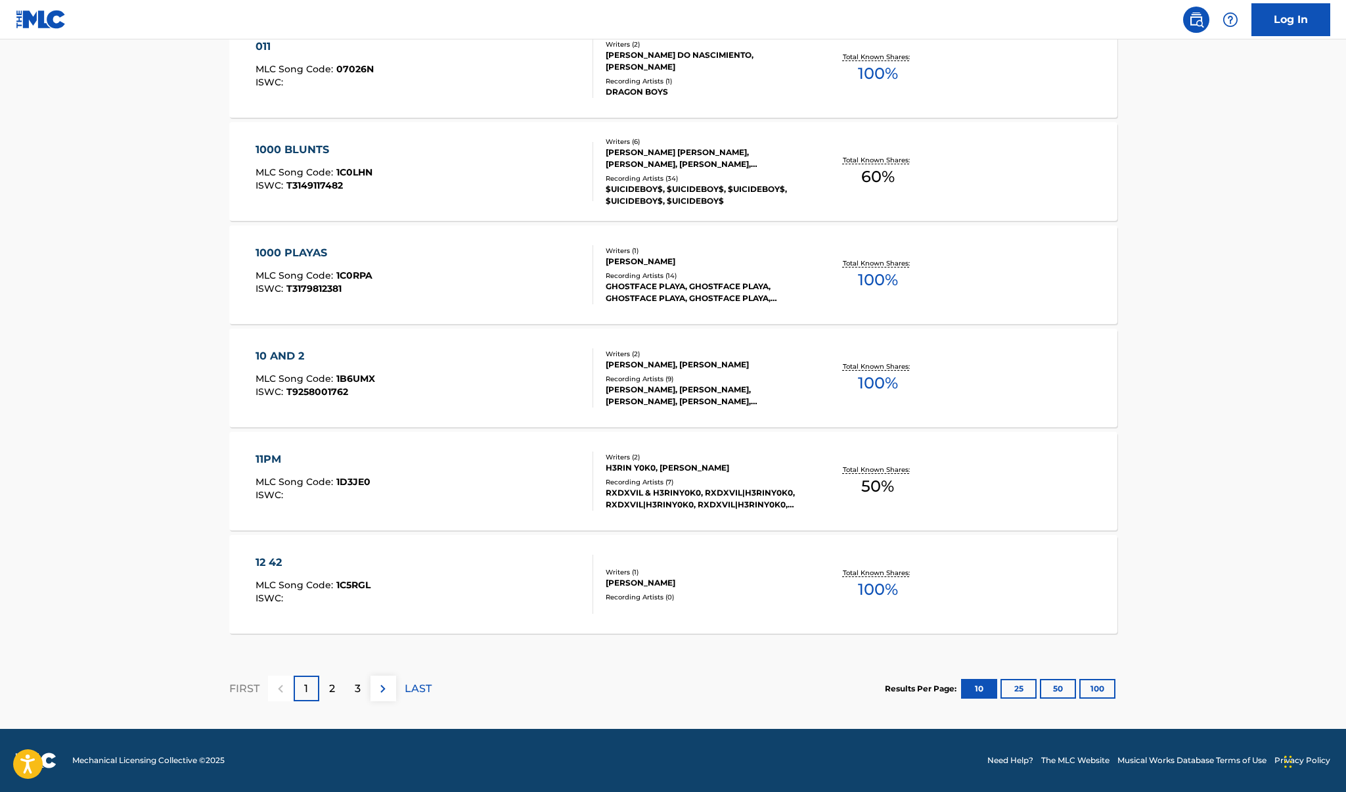
scroll to position [870, 0]
click at [1086, 681] on button "100" at bounding box center [1098, 689] width 36 height 20
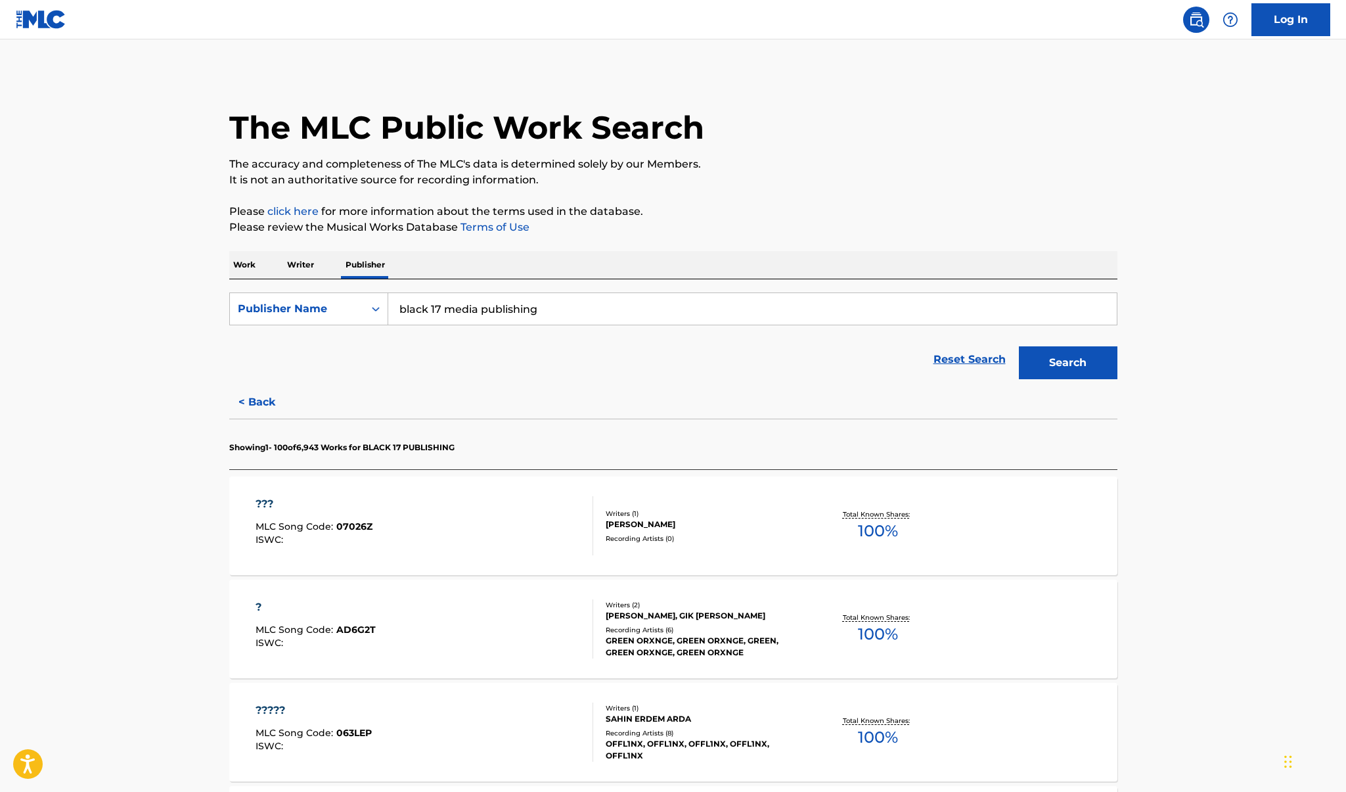
scroll to position [0, 0]
click at [246, 267] on p "Work" at bounding box center [244, 265] width 30 height 28
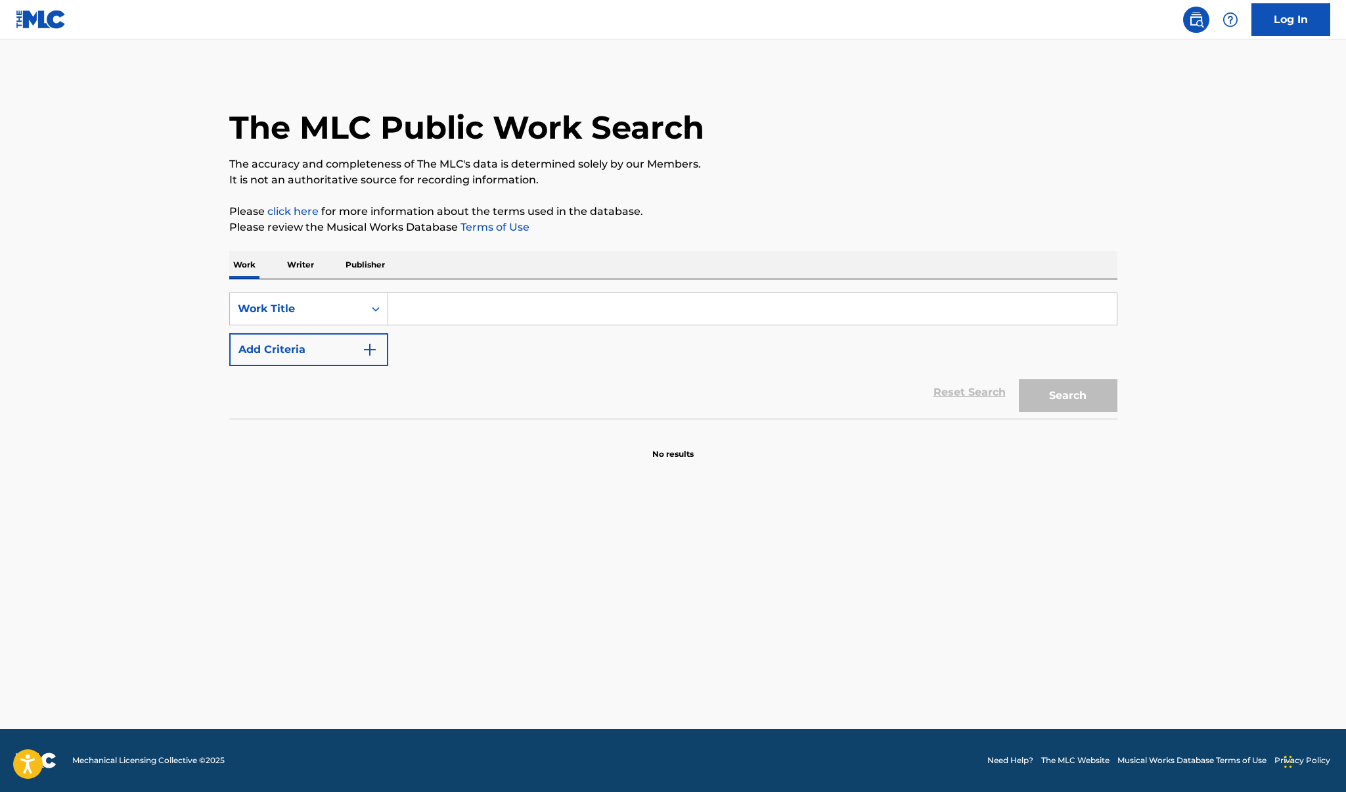
click at [416, 308] on input "Search Form" at bounding box center [752, 309] width 729 height 32
click at [346, 308] on div "Work Title" at bounding box center [297, 309] width 118 height 16
click at [206, 315] on main "The MLC Public Work Search The accuracy and completeness of The MLC's data is d…" at bounding box center [673, 383] width 1346 height 689
click at [444, 313] on input "Search Form" at bounding box center [752, 309] width 729 height 32
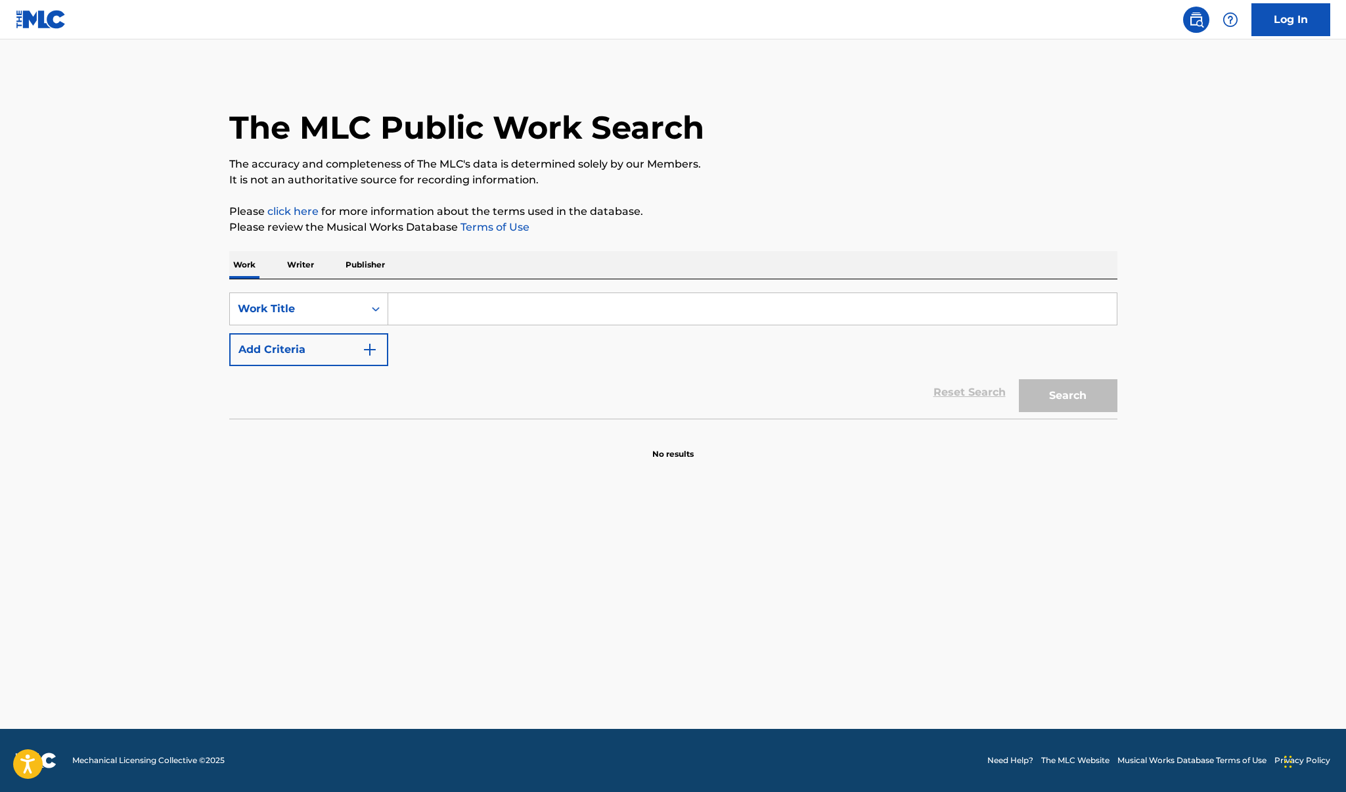
click at [418, 309] on input "Search Form" at bounding box center [752, 309] width 729 height 32
type input "montagem supersonic"
click at [1068, 396] on button "Search" at bounding box center [1068, 395] width 99 height 33
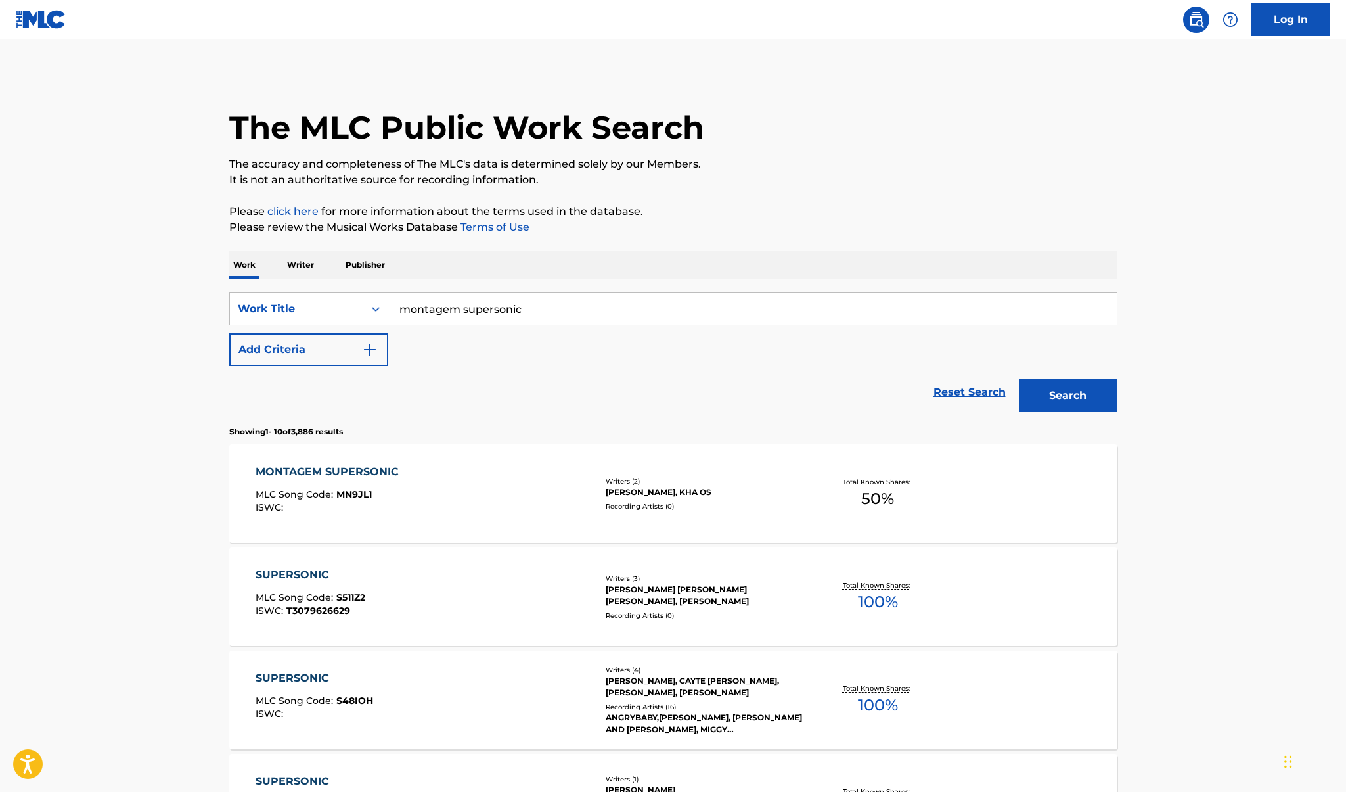
click at [367, 461] on div "MONTAGEM SUPERSONIC MLC Song Code : MN9JL1 ISWC : Writers ( 2 ) [PERSON_NAME], …" at bounding box center [673, 493] width 888 height 99
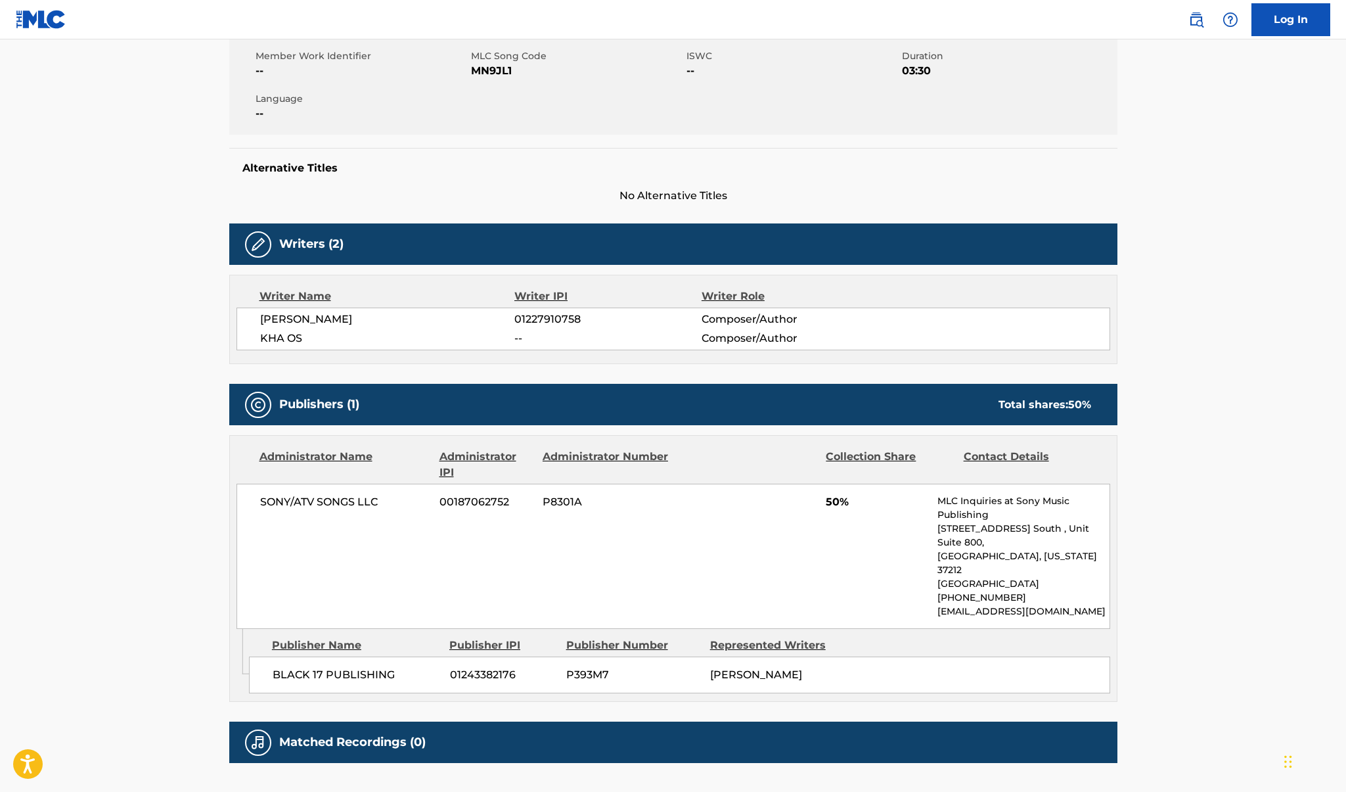
scroll to position [241, 0]
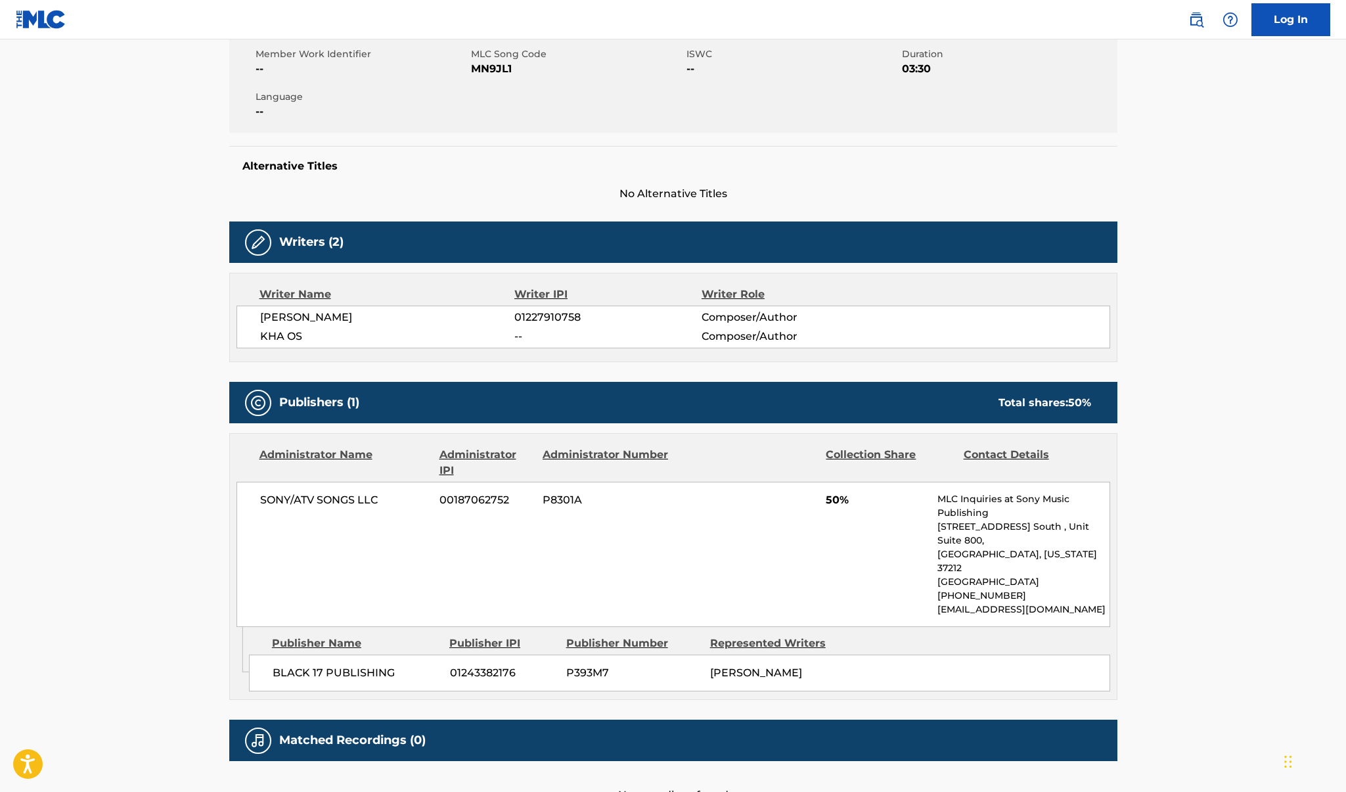
click at [538, 312] on span "01227910758" at bounding box center [608, 317] width 187 height 16
copy span "01227910758"
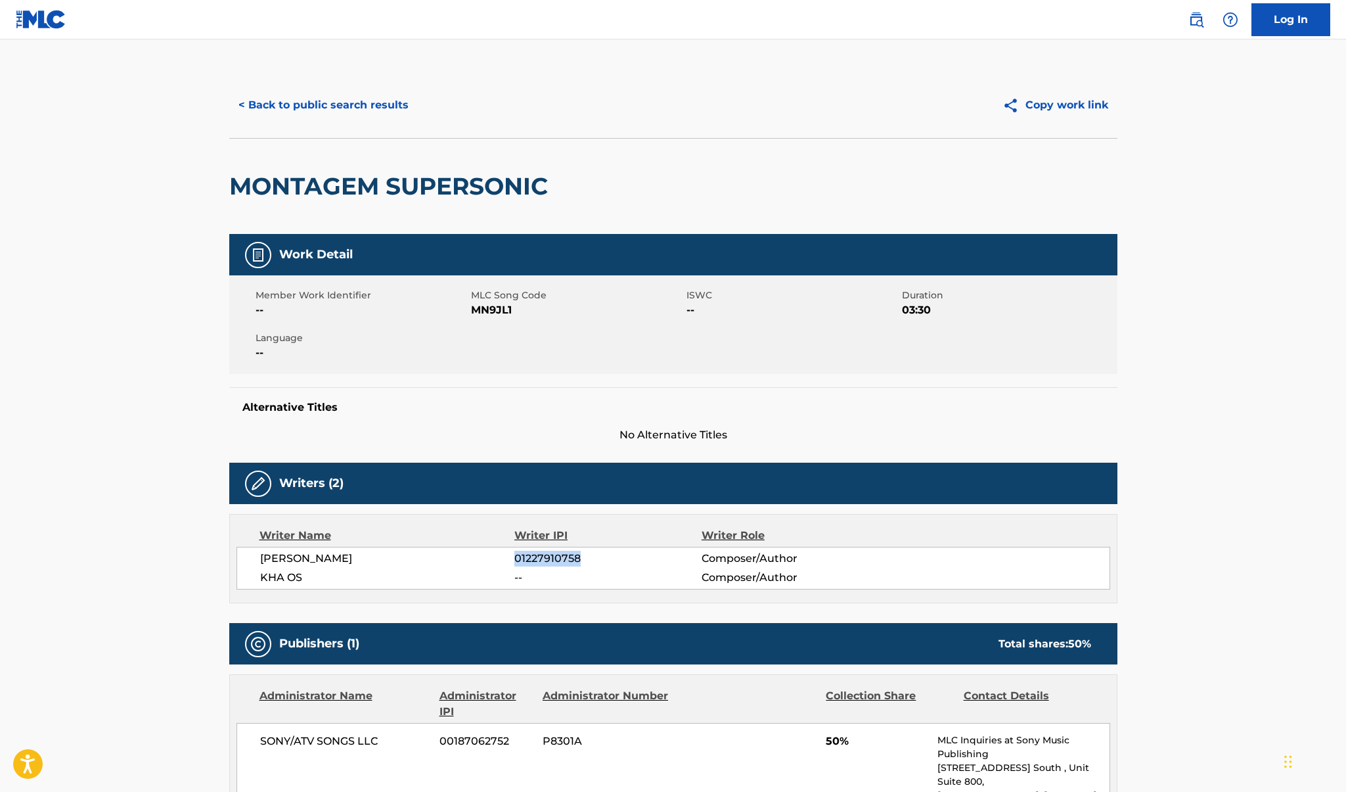
scroll to position [0, 0]
click at [310, 99] on button "< Back to public search results" at bounding box center [323, 105] width 189 height 33
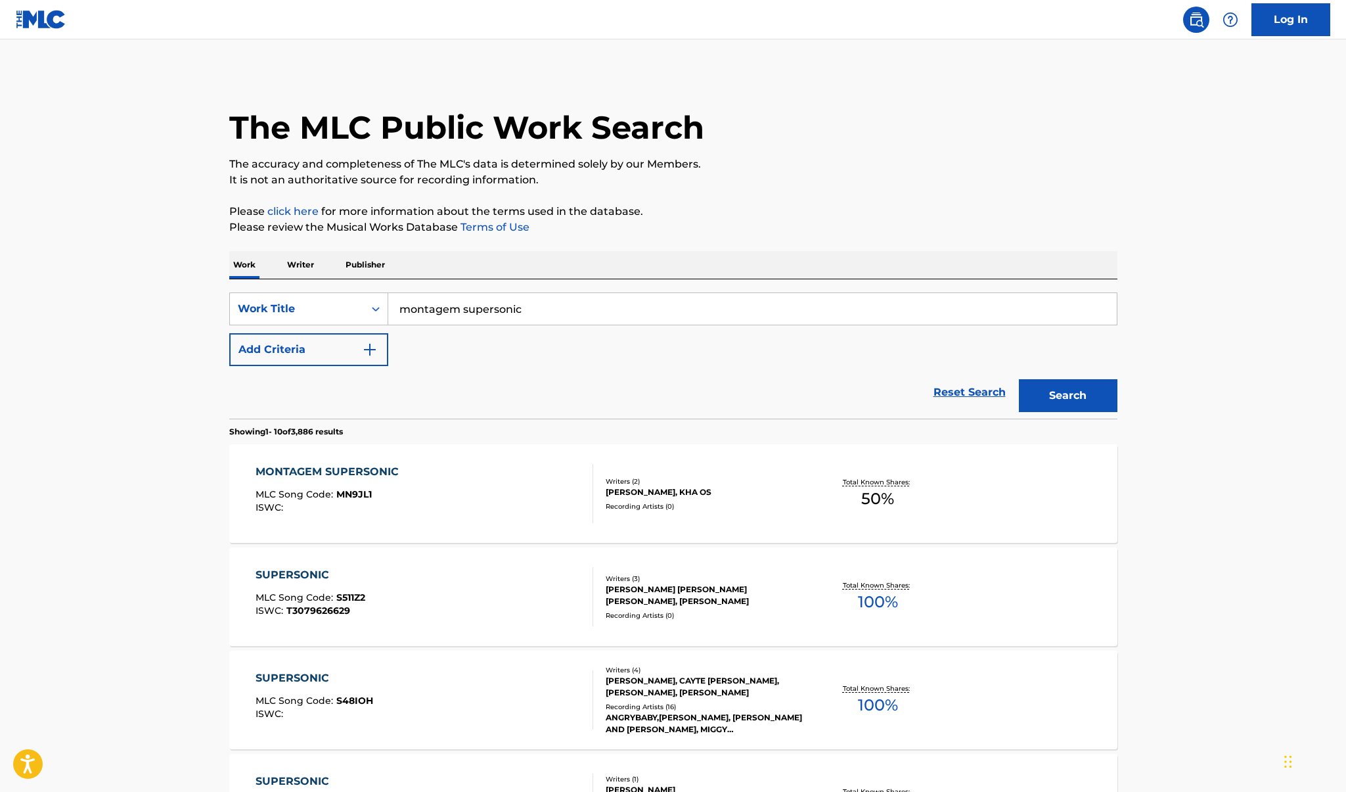
click at [294, 266] on p "Writer" at bounding box center [300, 265] width 35 height 28
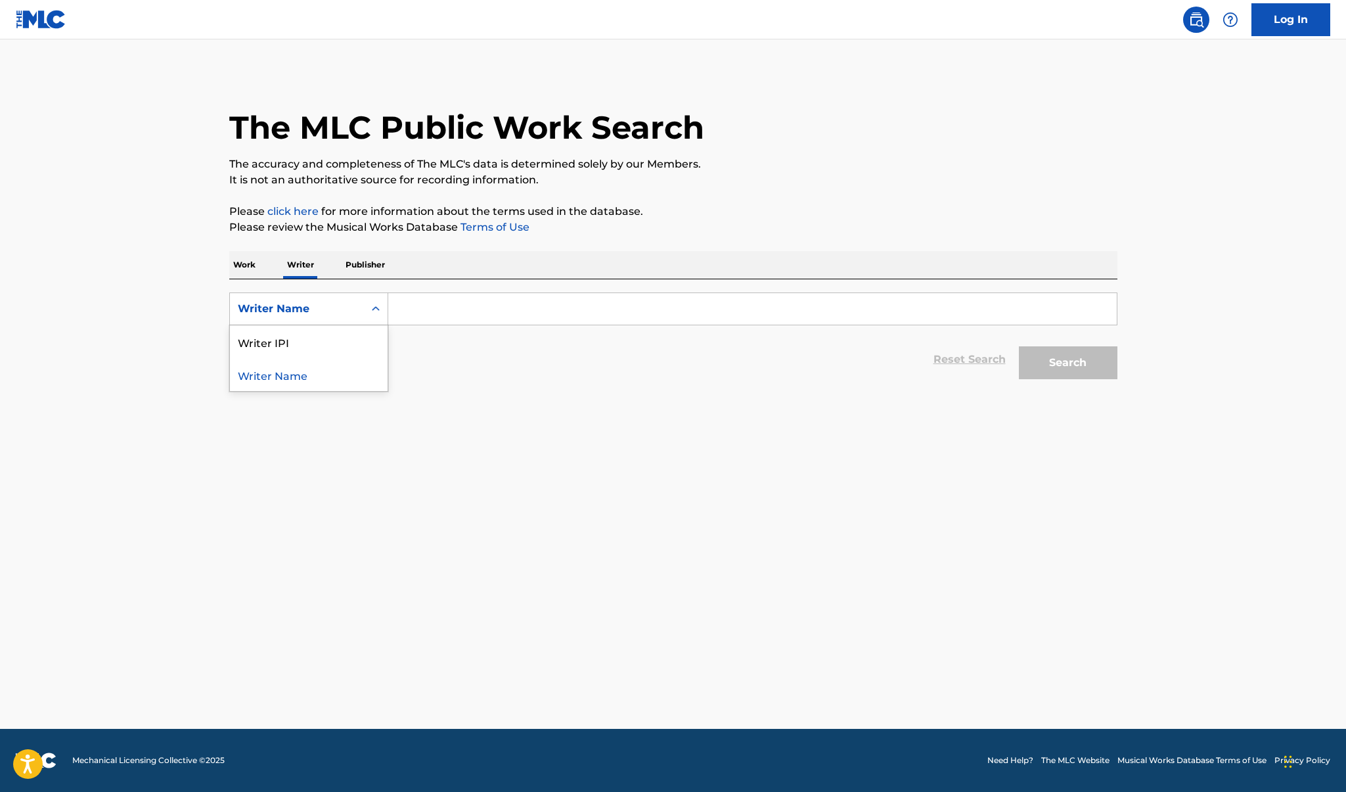
click at [324, 301] on div "Writer Name" at bounding box center [297, 309] width 118 height 16
click at [313, 334] on div "Writer IPI" at bounding box center [309, 341] width 158 height 33
click at [444, 314] on input "Search Form" at bounding box center [752, 309] width 729 height 32
paste input "01227910758"
type input "01227910758"
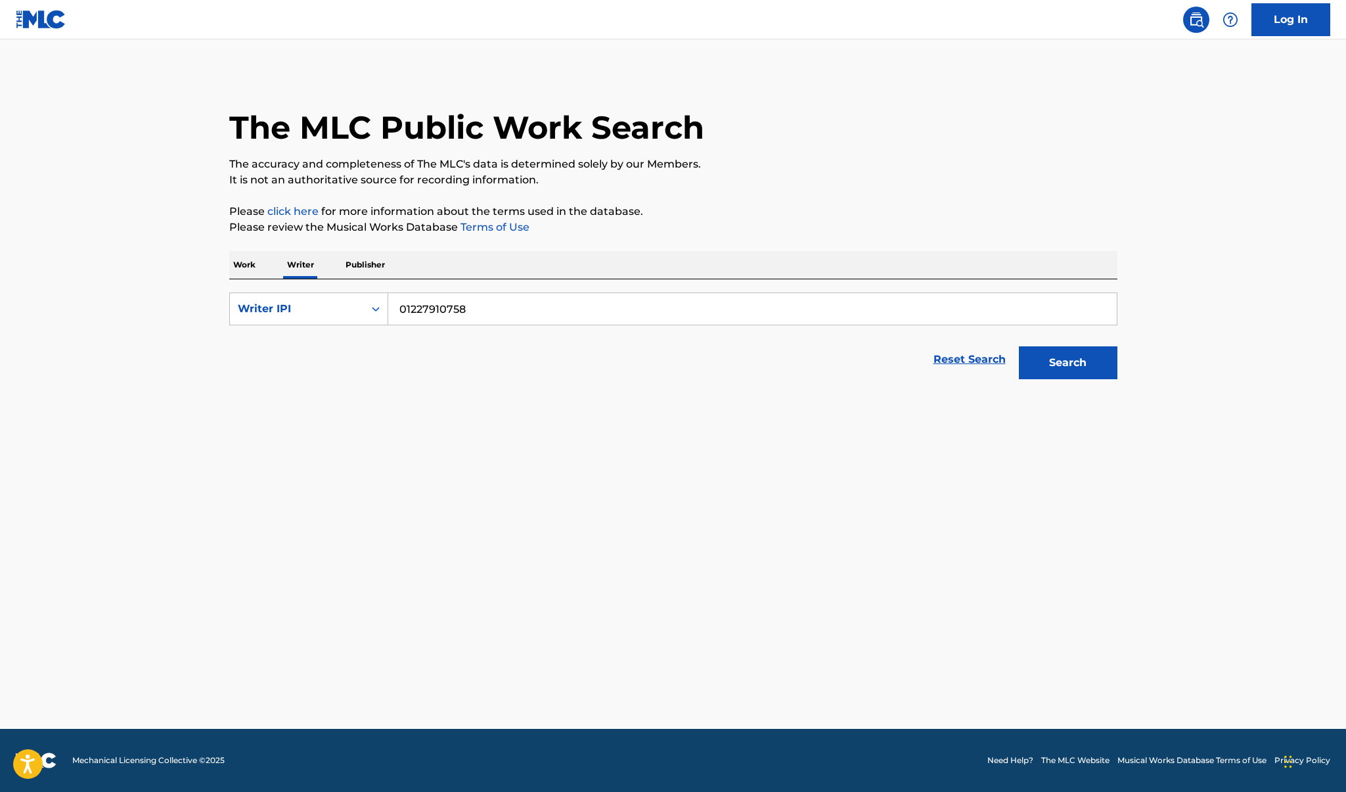
click at [1068, 363] on button "Search" at bounding box center [1068, 362] width 99 height 33
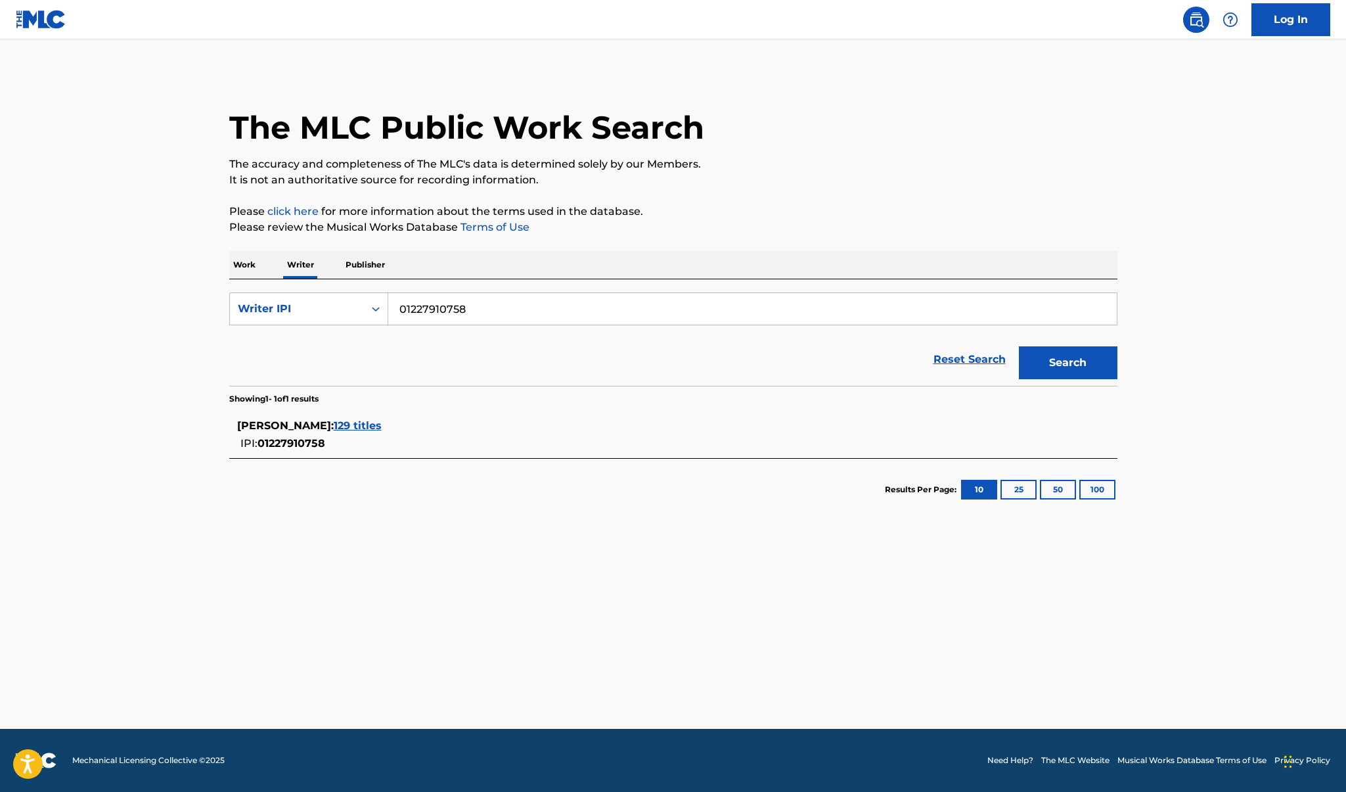
click at [334, 428] on span "129 titles" at bounding box center [358, 425] width 48 height 12
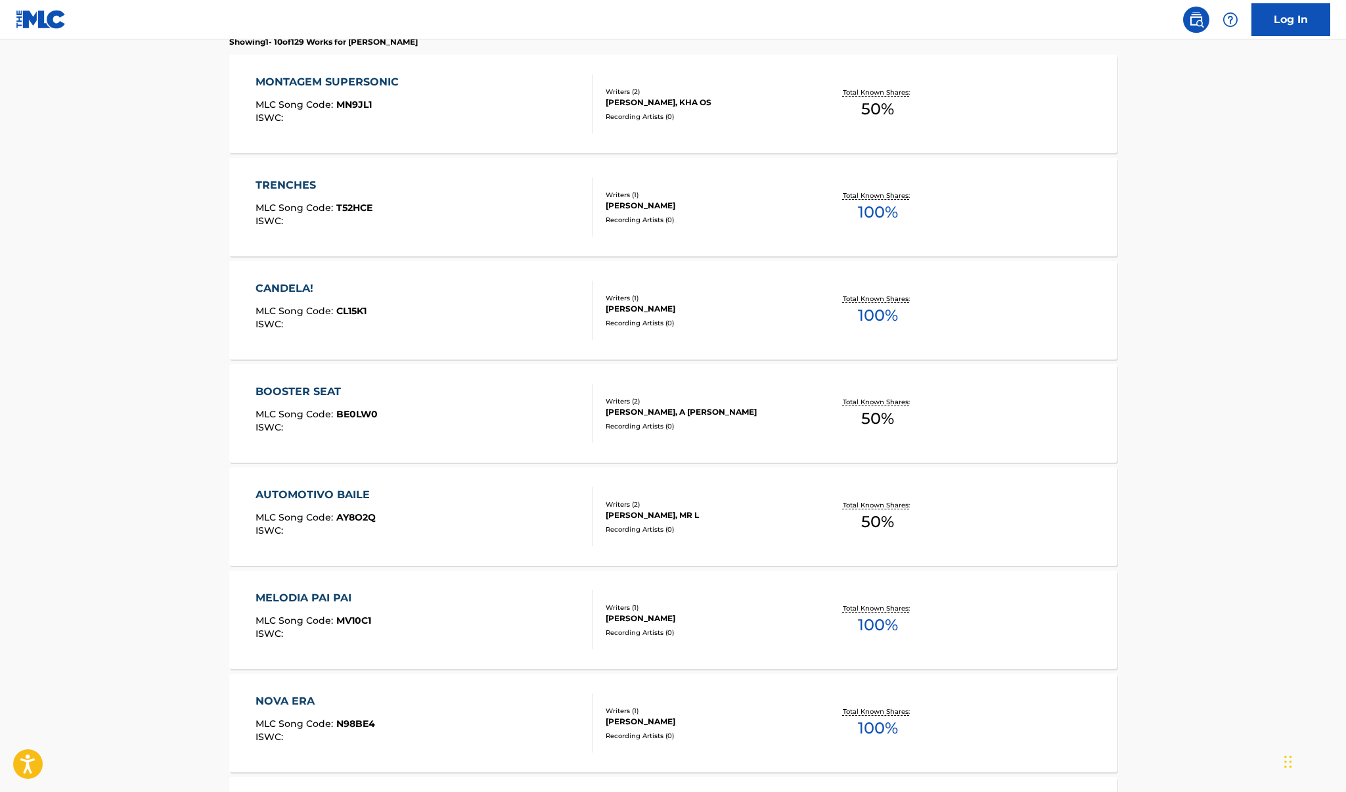
scroll to position [397, 0]
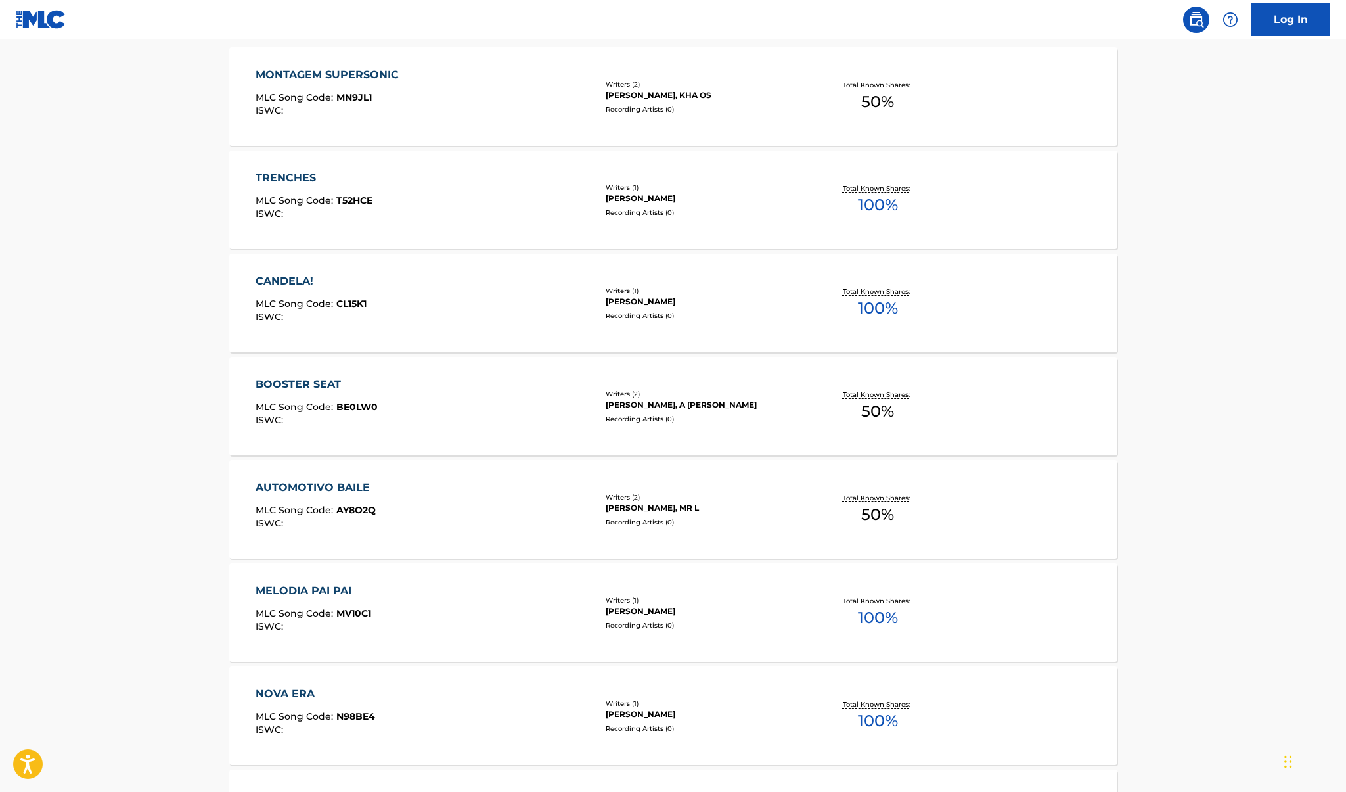
click at [290, 173] on div "TRENCHES" at bounding box center [314, 178] width 117 height 16
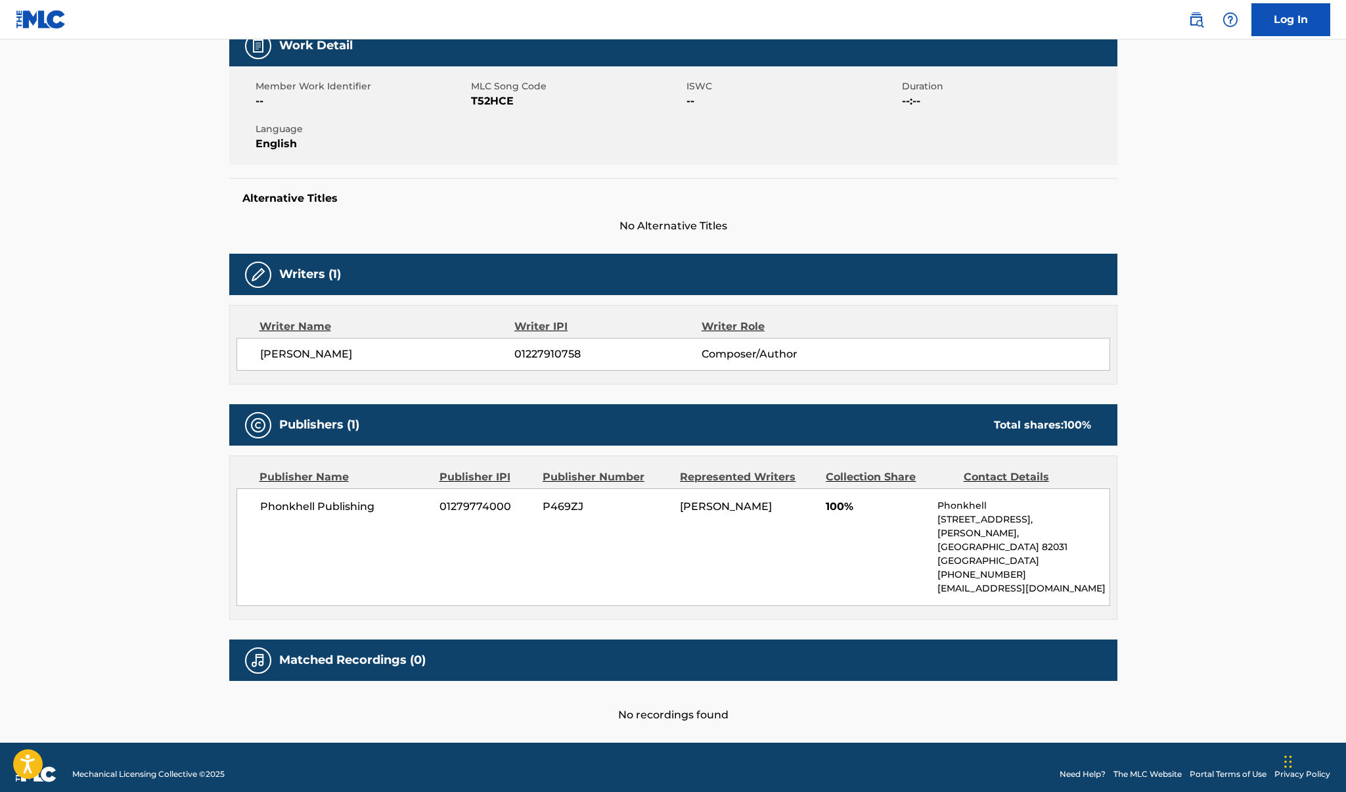
scroll to position [208, 0]
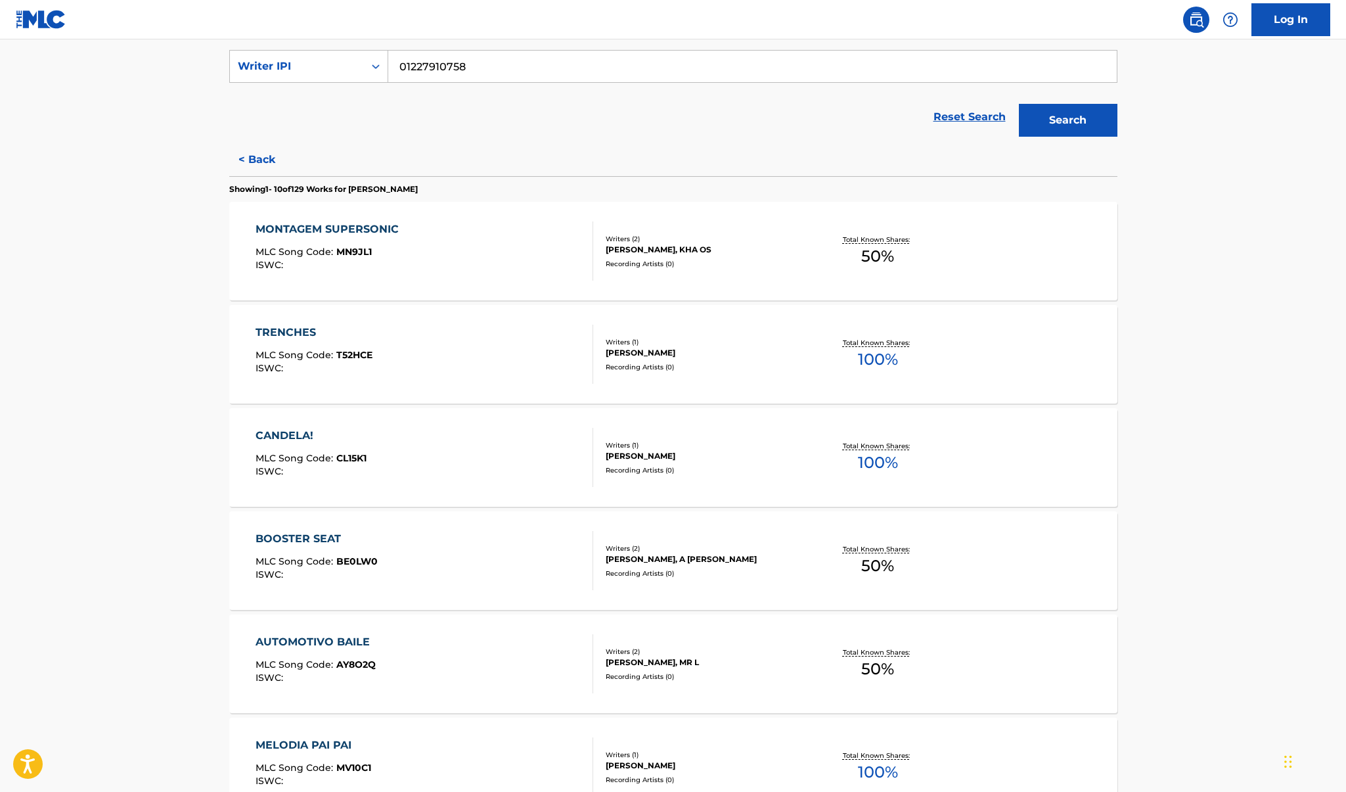
scroll to position [244, 0]
click at [286, 430] on div "CANDELA!" at bounding box center [311, 434] width 111 height 16
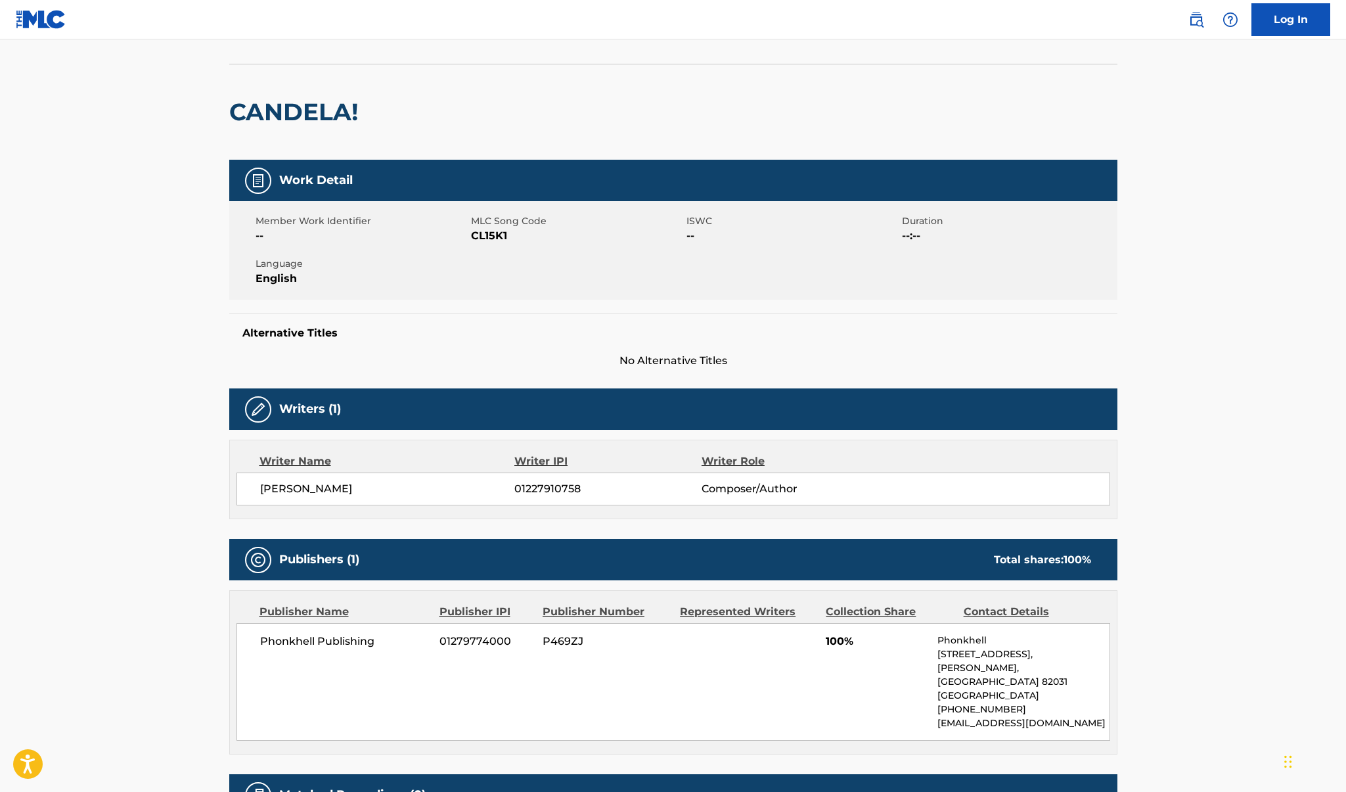
scroll to position [136, 0]
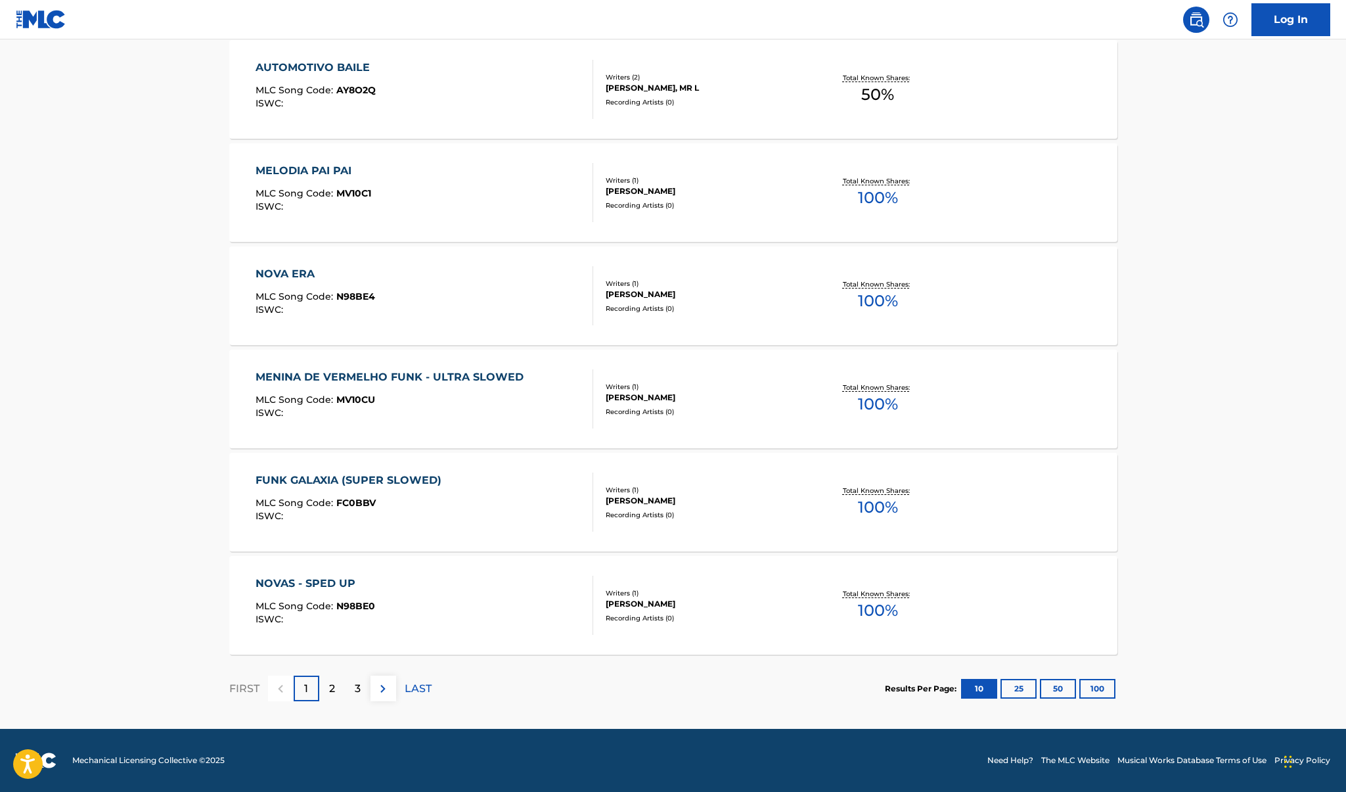
scroll to position [817, 0]
click at [353, 686] on div "3" at bounding box center [358, 689] width 26 height 26
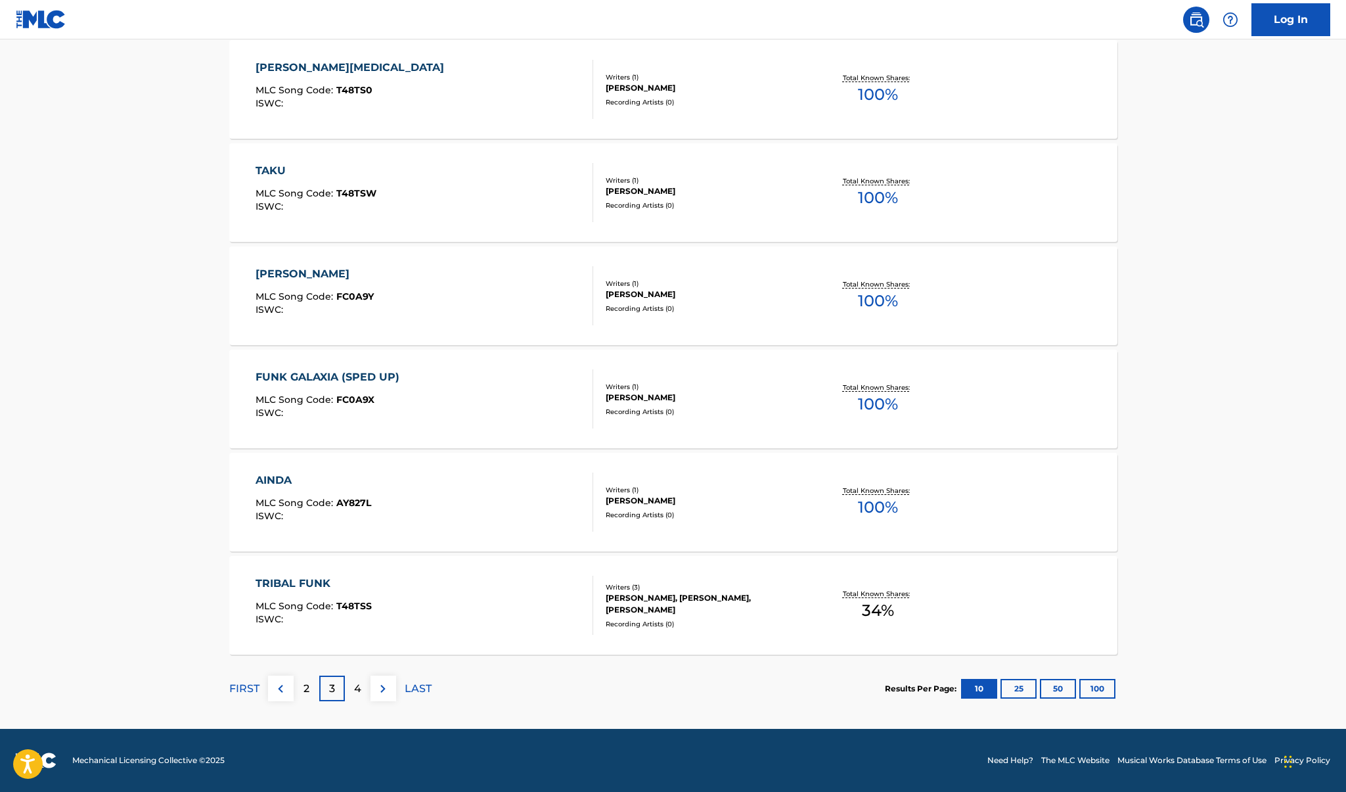
click at [1107, 689] on button "100" at bounding box center [1098, 689] width 36 height 20
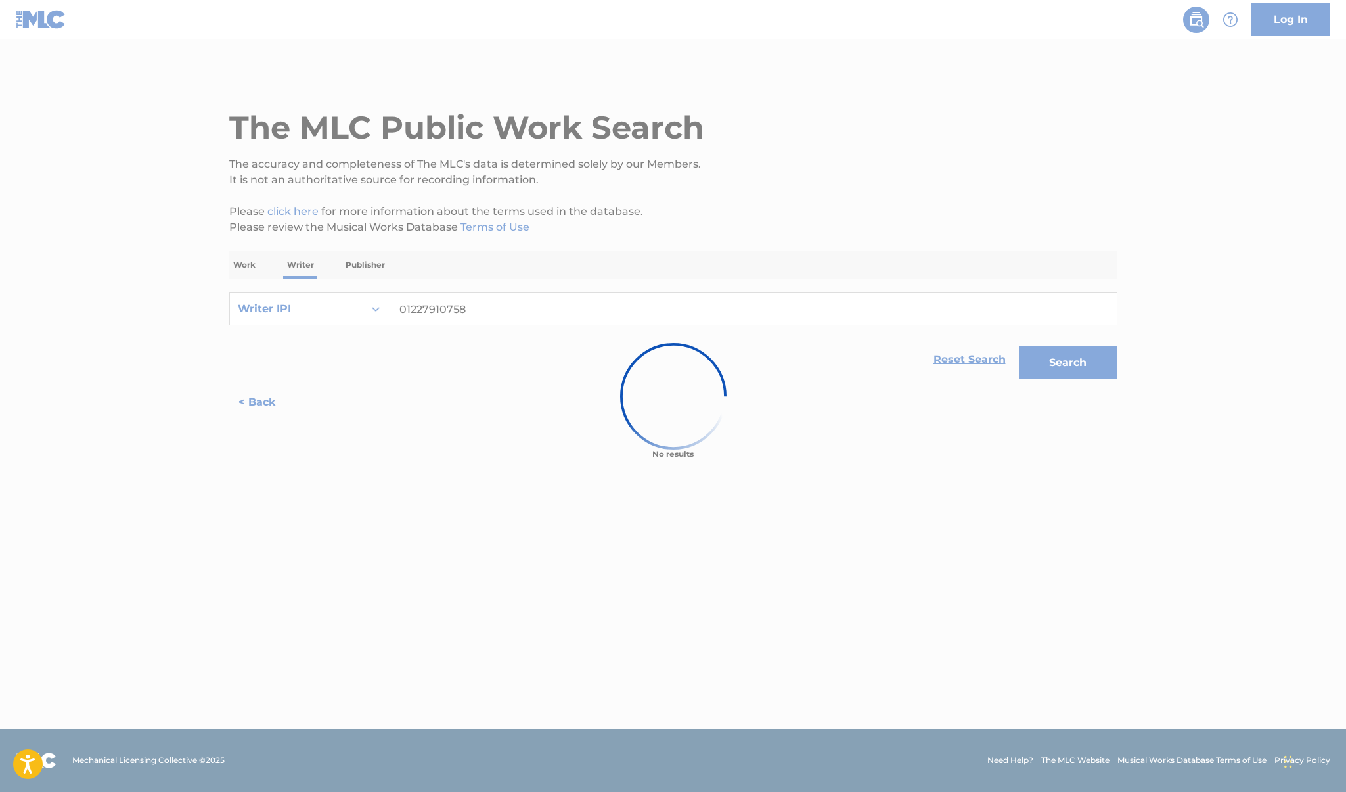
scroll to position [0, 0]
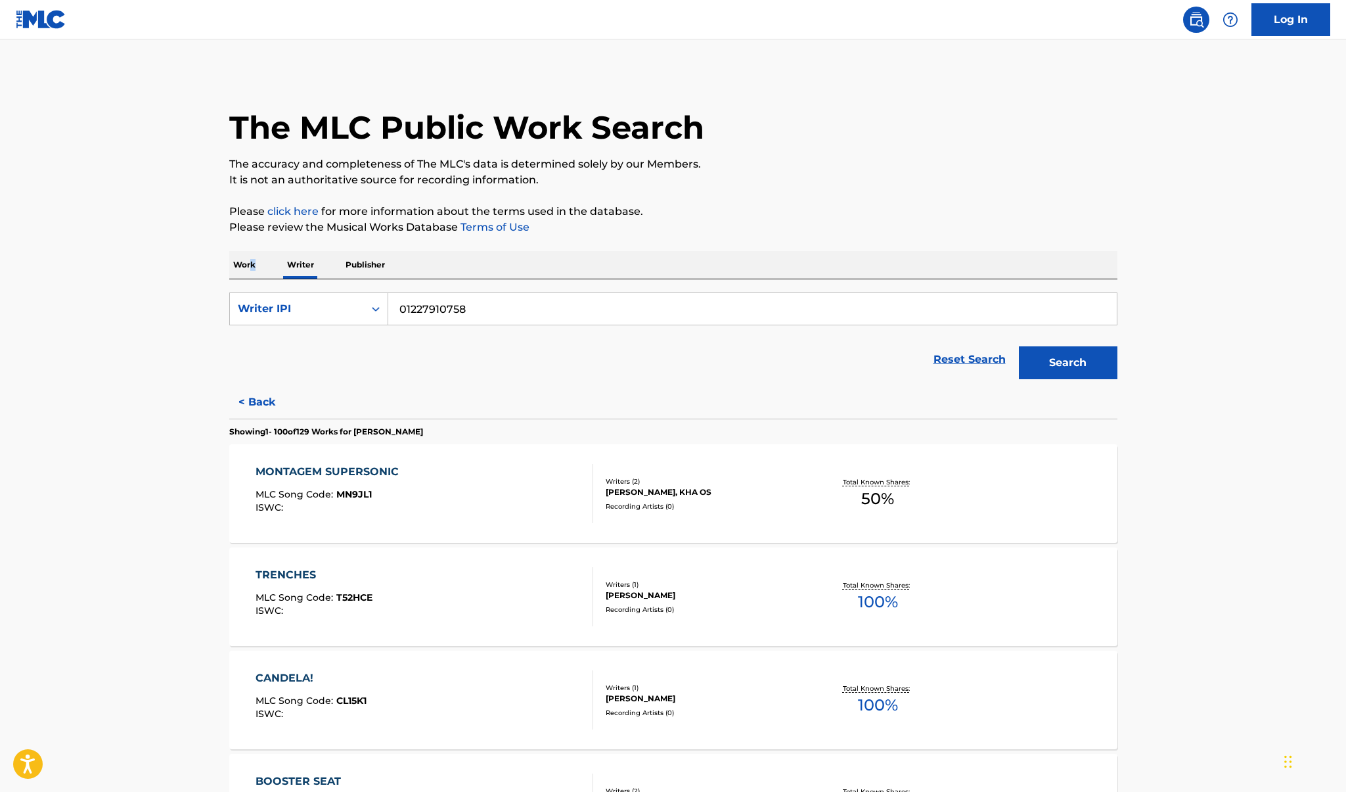
click at [249, 269] on p "Work" at bounding box center [244, 265] width 30 height 28
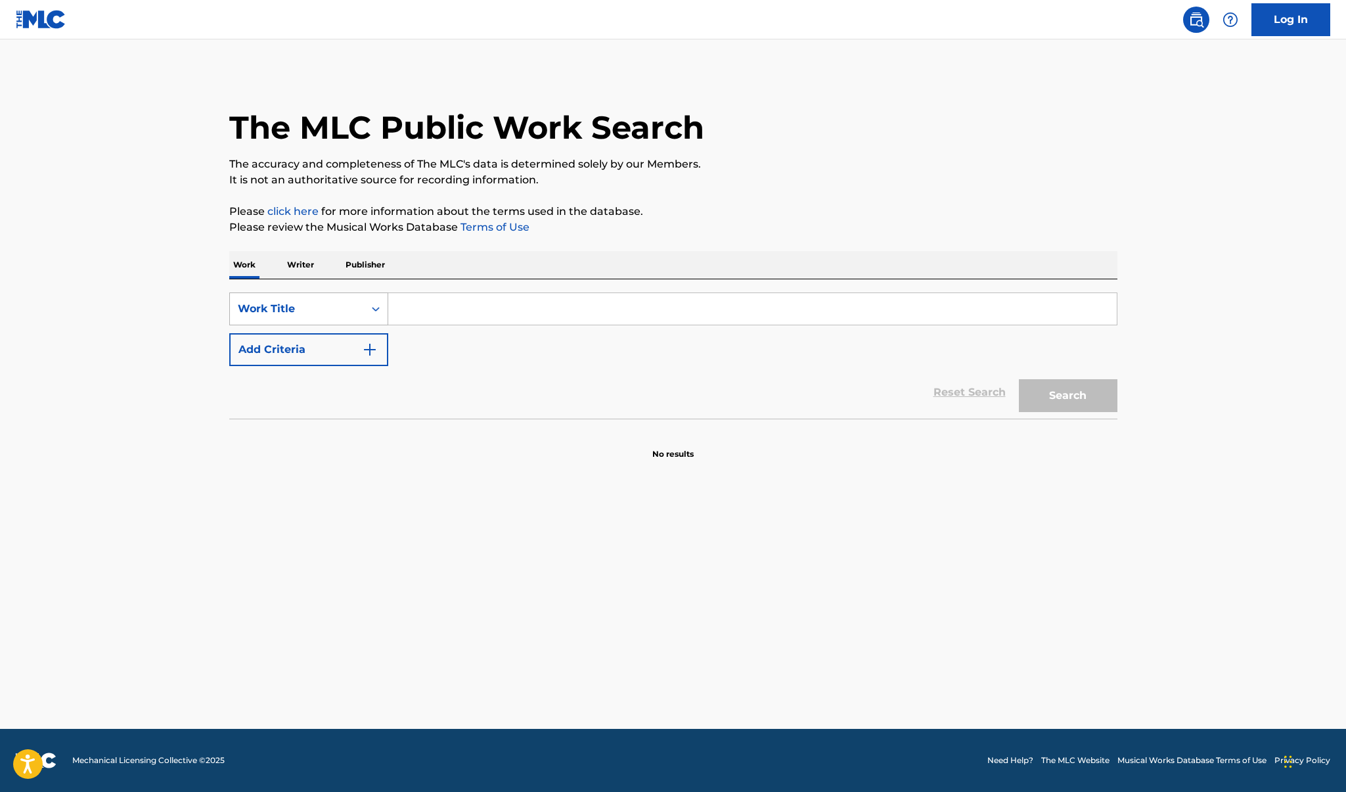
click at [283, 317] on div "Work Title" at bounding box center [297, 308] width 134 height 25
click at [304, 382] on div "Writer IPI" at bounding box center [309, 374] width 158 height 33
click at [443, 291] on div "SearchWithCriteria12c70cfa-91b9-4989-9649-f0260cc899c3 Writer IPI Add Criteria …" at bounding box center [673, 348] width 888 height 139
click at [441, 304] on input "Search Form" at bounding box center [752, 309] width 729 height 32
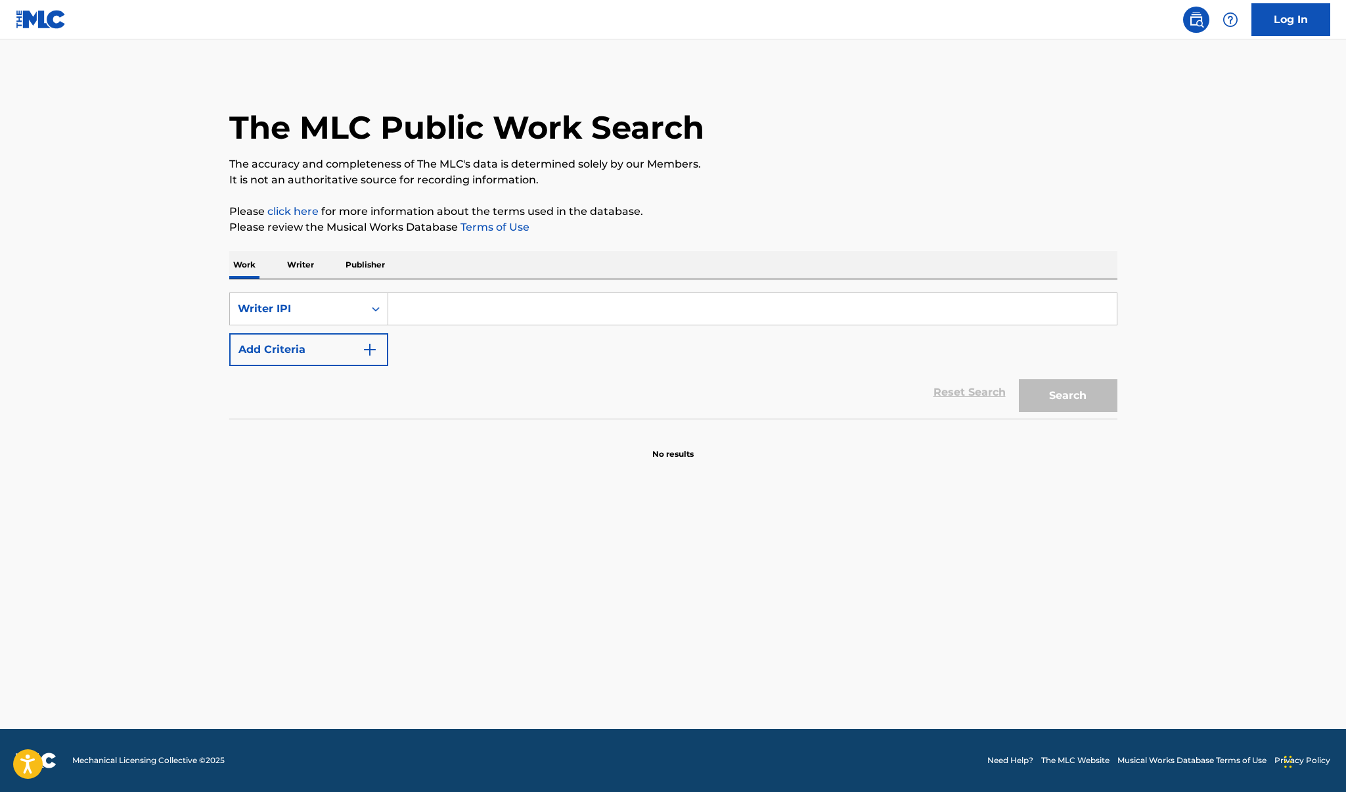
paste input "01227910758"
type input "01227910758"
click at [242, 357] on button "Add Criteria" at bounding box center [308, 349] width 159 height 33
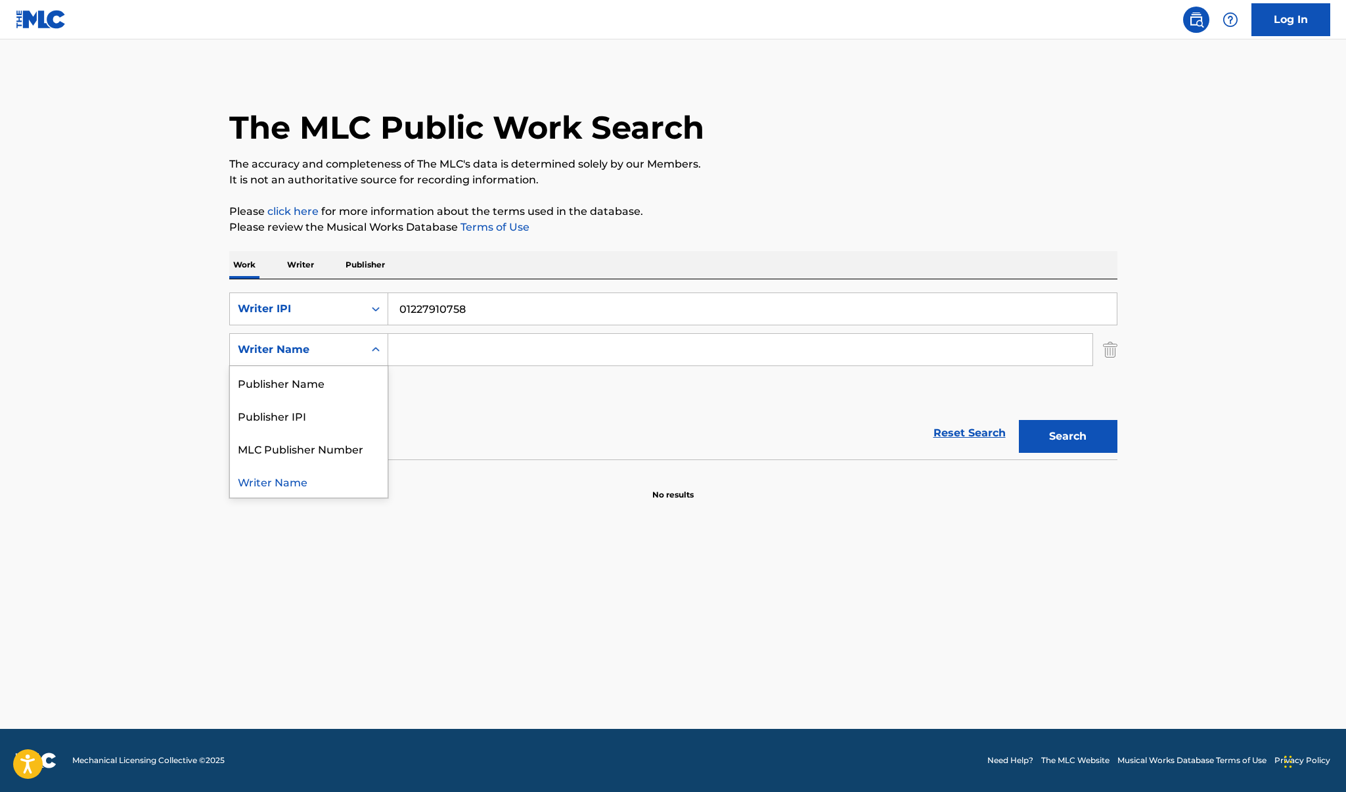
click at [300, 348] on div "Writer Name" at bounding box center [297, 350] width 118 height 16
click at [177, 416] on main "The MLC Public Work Search The accuracy and completeness of The MLC's data is d…" at bounding box center [673, 383] width 1346 height 689
click at [308, 346] on div "Writer Name" at bounding box center [297, 350] width 118 height 16
click at [285, 316] on div "Writer IPI" at bounding box center [297, 309] width 118 height 16
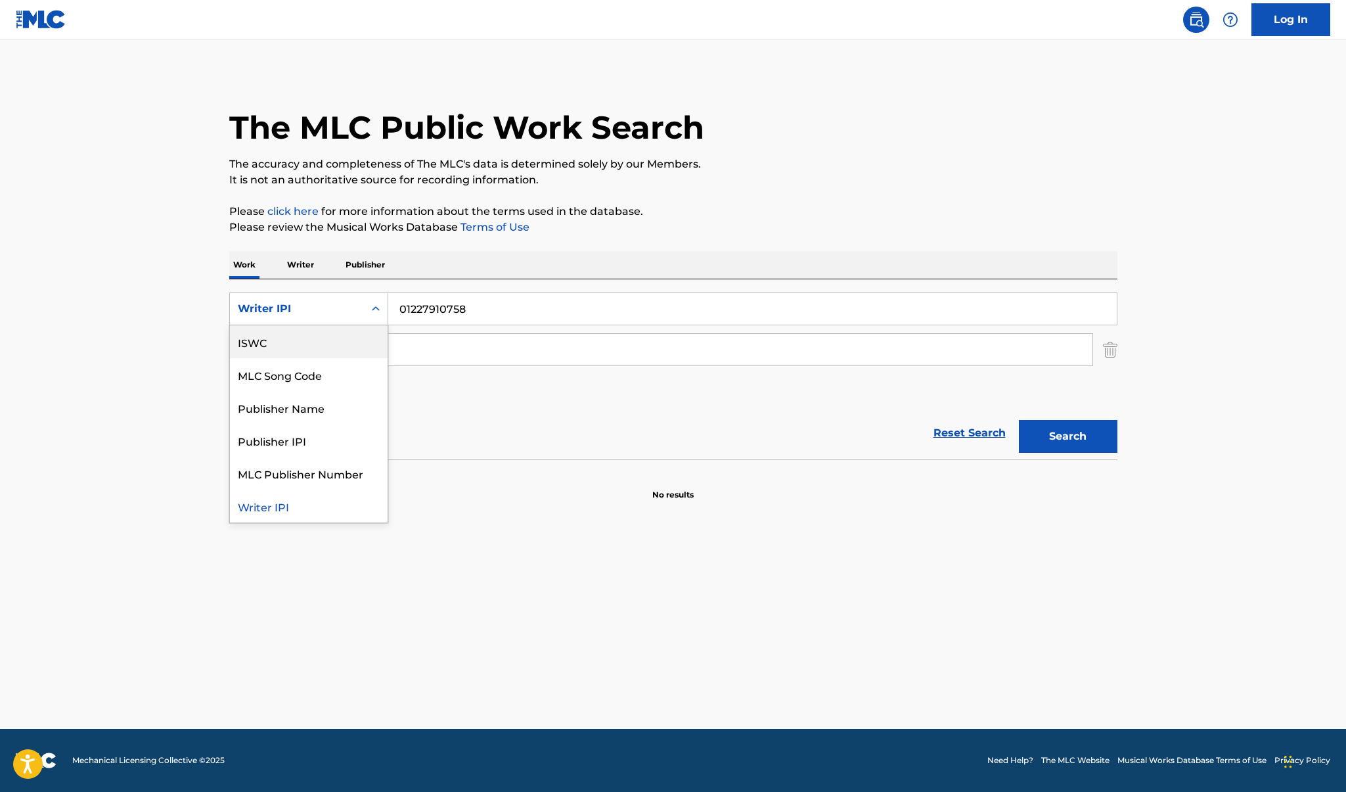
scroll to position [0, 0]
click at [274, 346] on div "Work Title" at bounding box center [309, 341] width 158 height 33
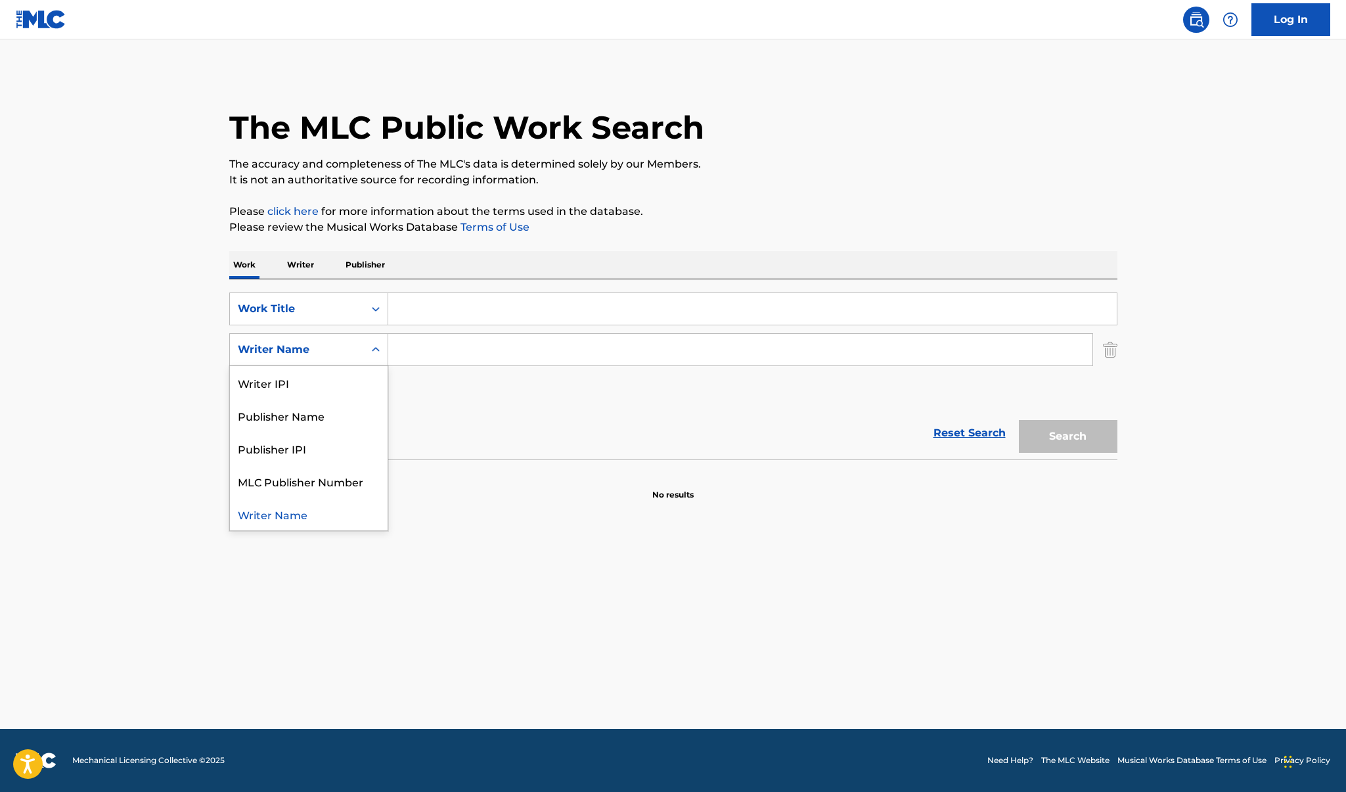
click at [305, 336] on div "Writer Name" at bounding box center [308, 349] width 159 height 33
click at [309, 383] on div "Writer IPI" at bounding box center [309, 382] width 158 height 33
click at [428, 357] on input "Search Form" at bounding box center [740, 350] width 704 height 32
paste input "01227910758"
type input "01227910758"
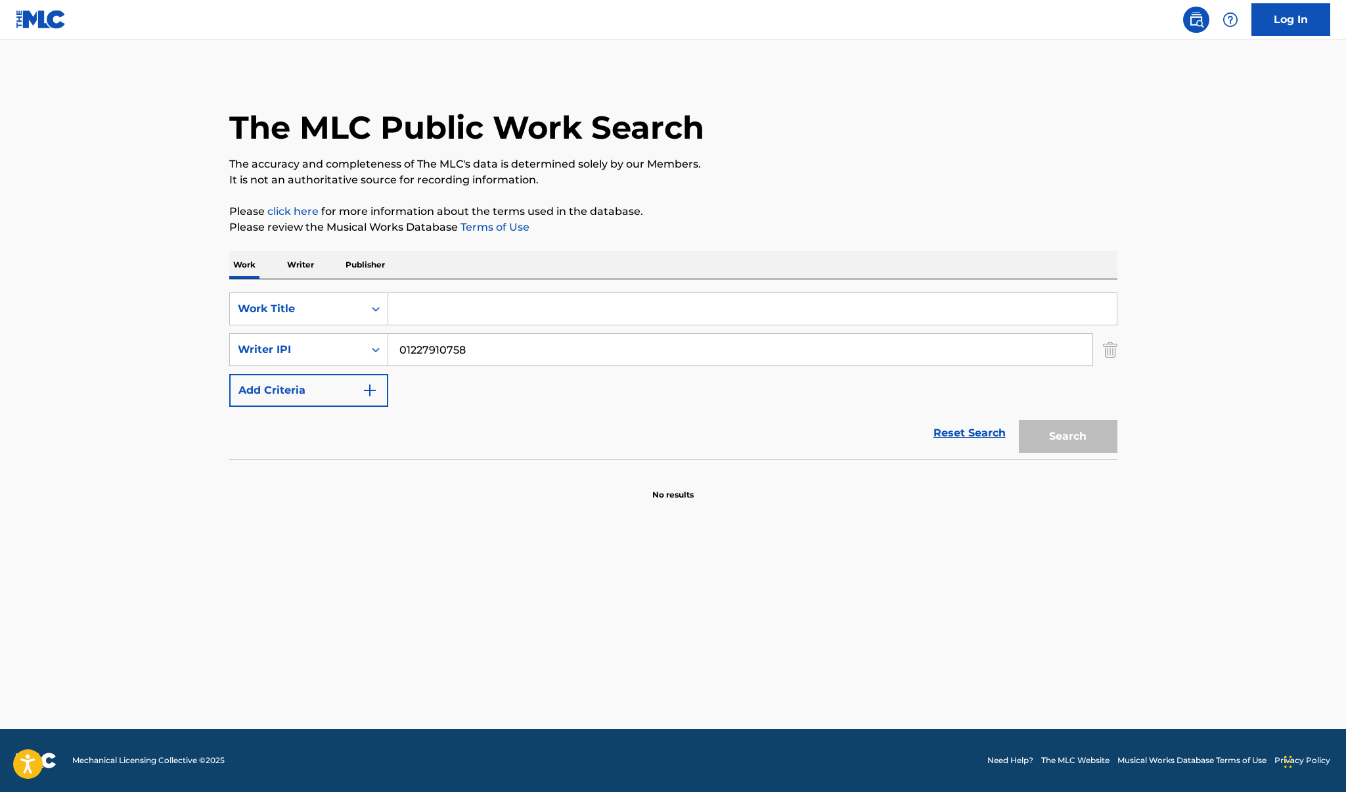
click at [447, 298] on input "Search Form" at bounding box center [752, 309] width 729 height 32
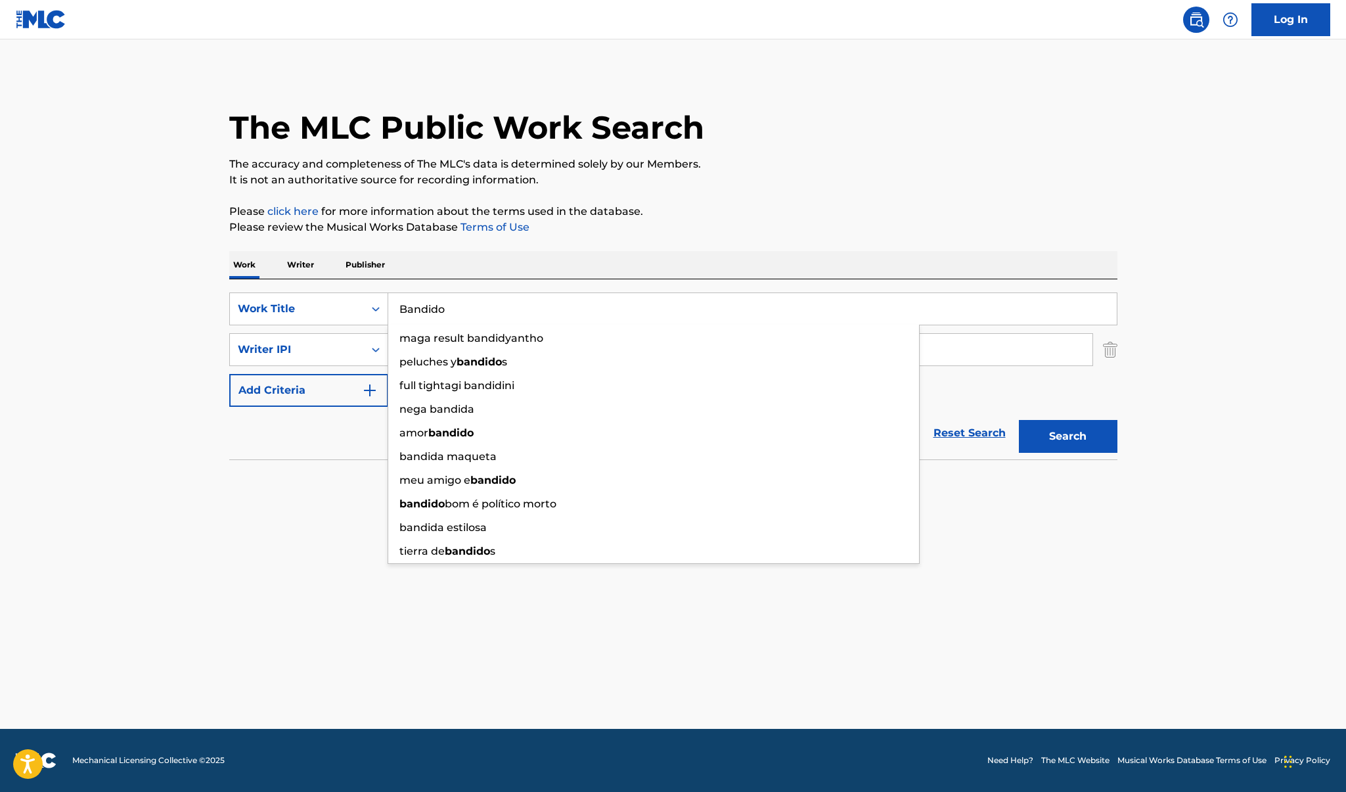
click at [1068, 436] on button "Search" at bounding box center [1068, 436] width 99 height 33
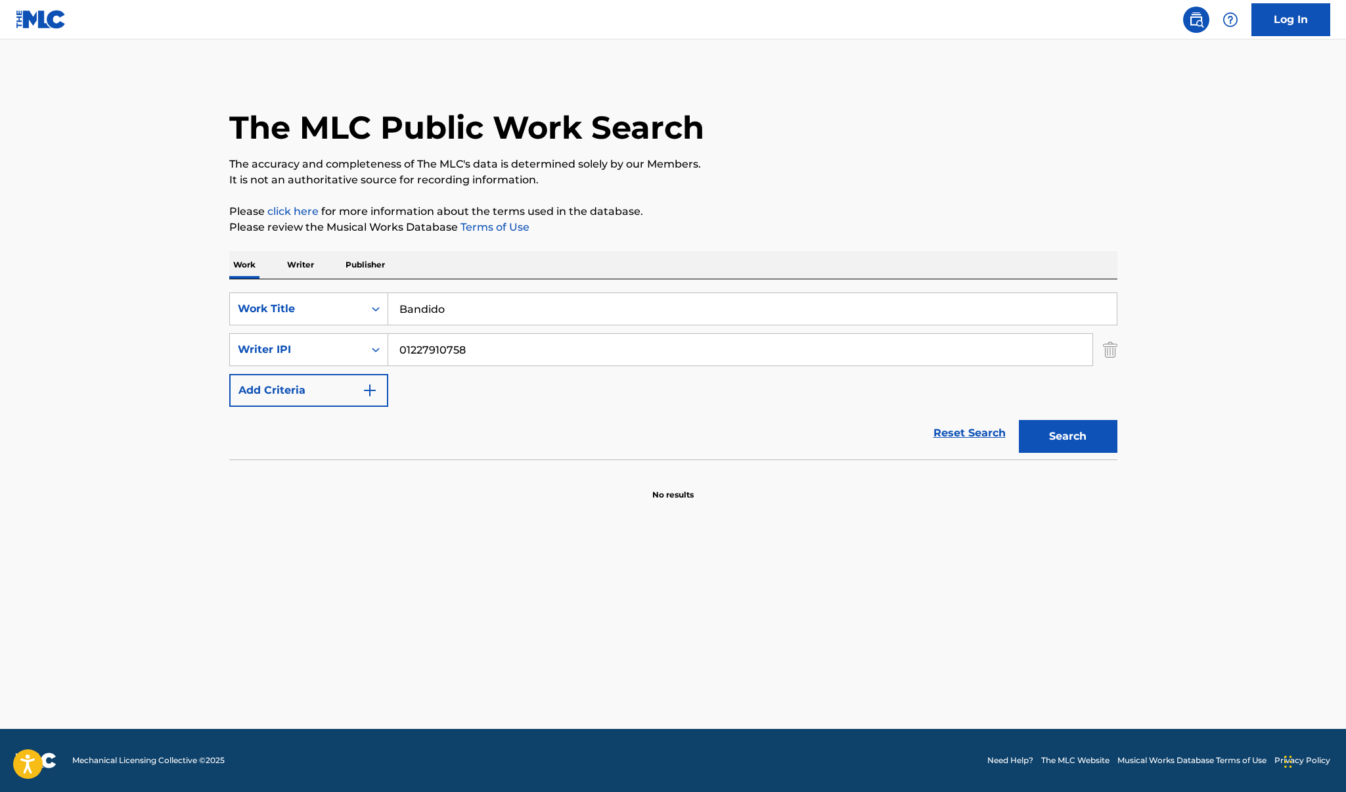
click at [449, 306] on input "Bandido" at bounding box center [752, 309] width 729 height 32
type input "funk [DATE]"
click at [1068, 436] on button "Search" at bounding box center [1068, 436] width 99 height 33
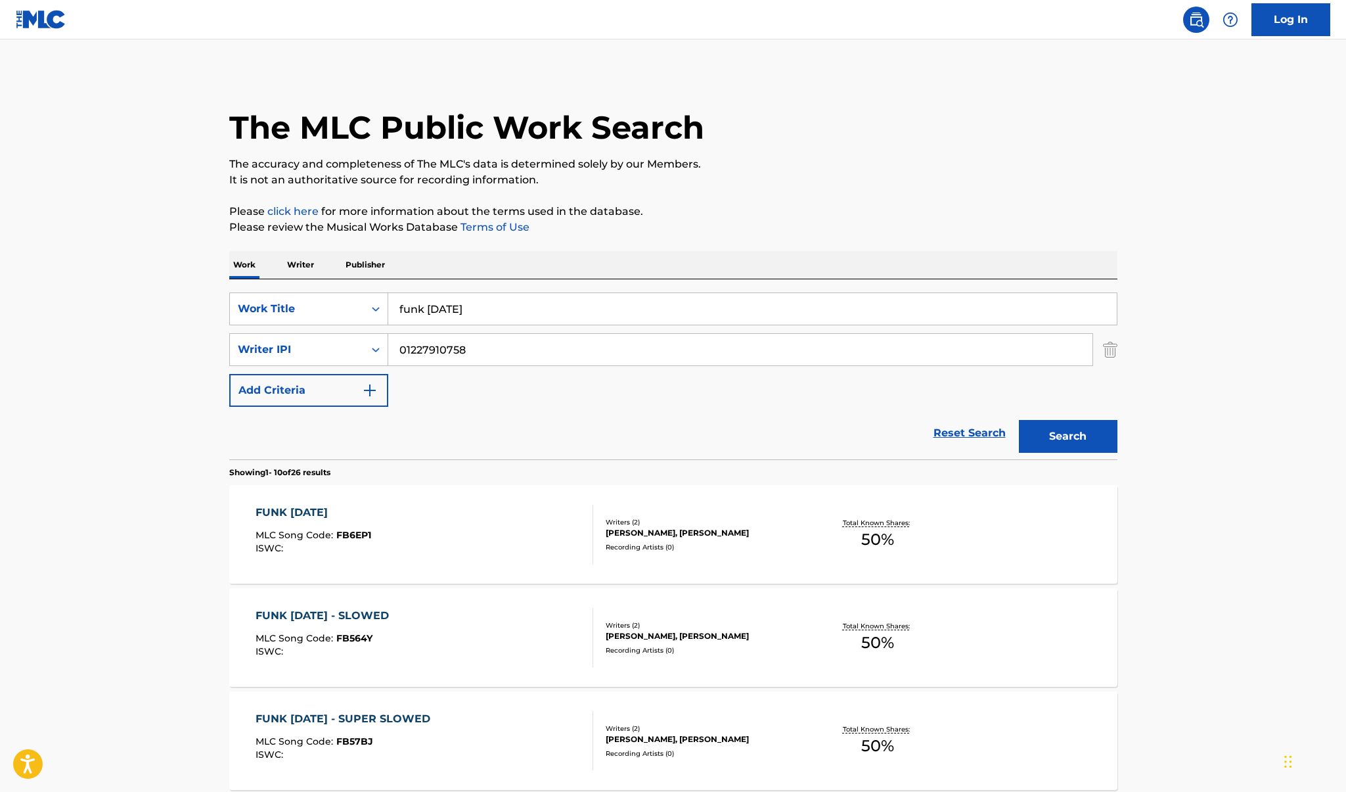
click at [296, 513] on div "FUNK [DATE]" at bounding box center [314, 513] width 116 height 16
